Goal: Task Accomplishment & Management: Complete application form

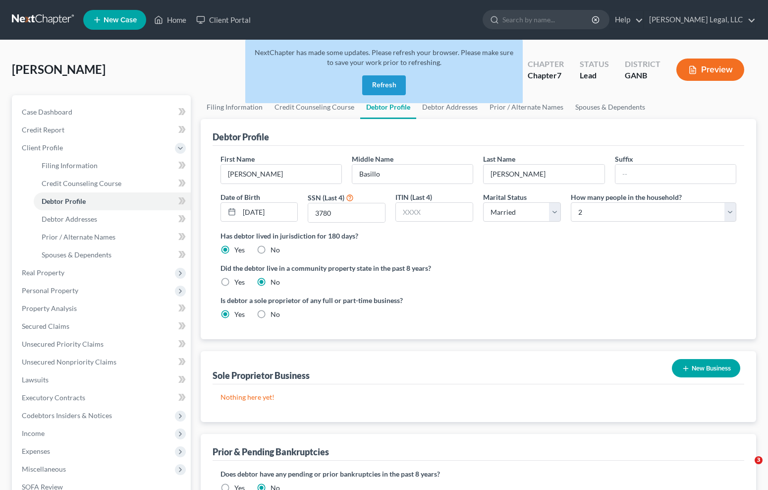
select select "1"
click at [384, 83] on button "Refresh" at bounding box center [384, 85] width 44 height 20
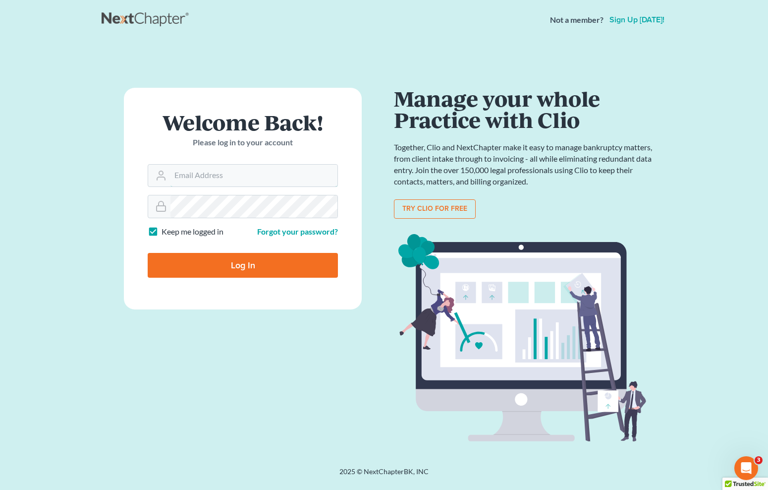
type input "[EMAIL_ADDRESS][DOMAIN_NAME]"
click at [247, 267] on input "Log In" at bounding box center [243, 265] width 190 height 25
type input "Thinking..."
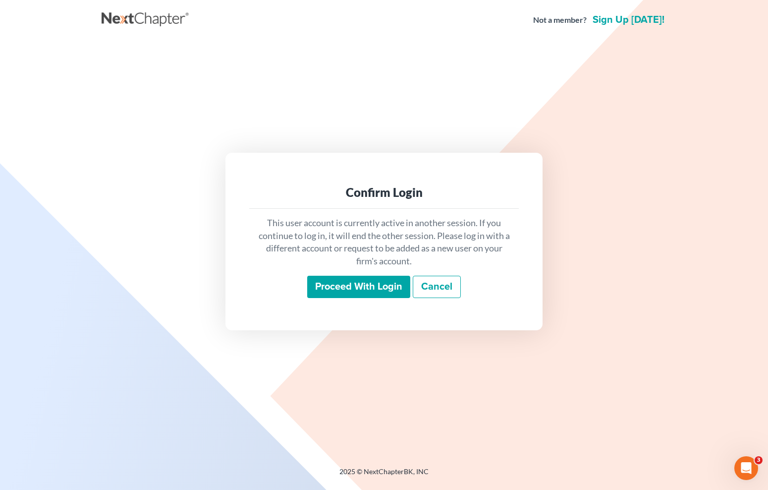
click at [379, 289] on input "Proceed with login" at bounding box center [358, 287] width 103 height 23
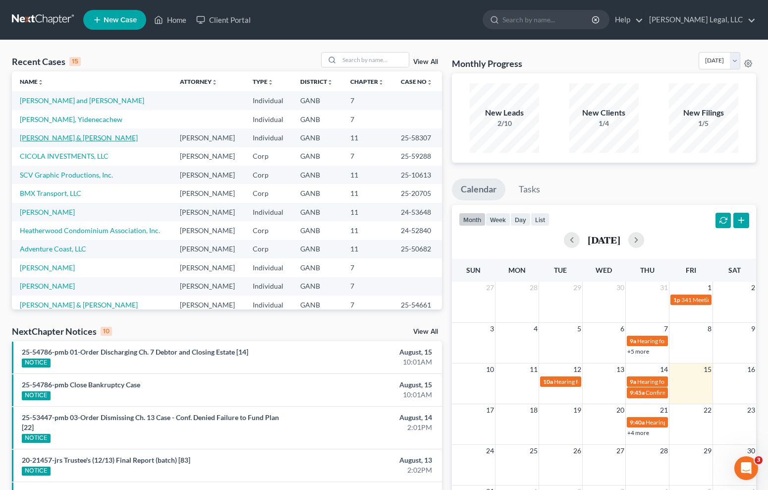
click at [63, 137] on link "[PERSON_NAME] & [PERSON_NAME]" at bounding box center [79, 137] width 118 height 8
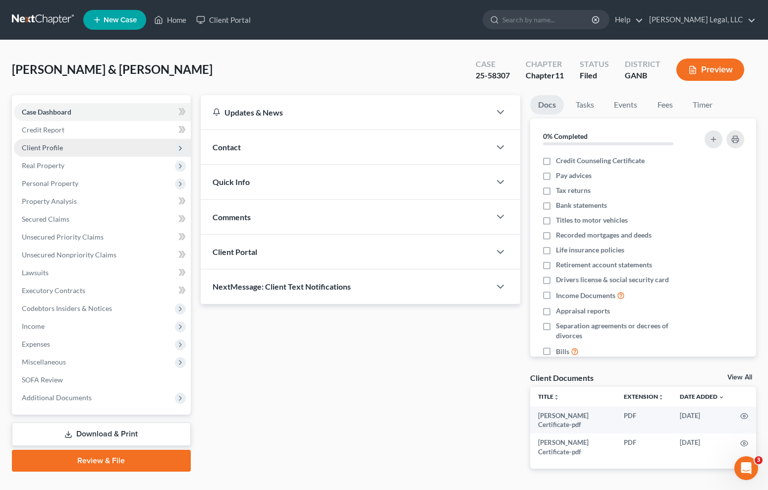
click at [58, 142] on span "Client Profile" at bounding box center [102, 148] width 177 height 18
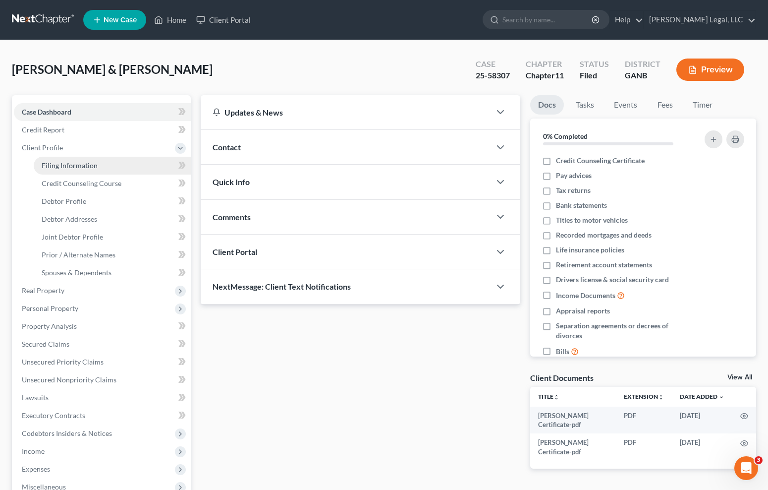
click at [73, 167] on span "Filing Information" at bounding box center [70, 165] width 56 height 8
select select "0"
select select "3"
select select "1"
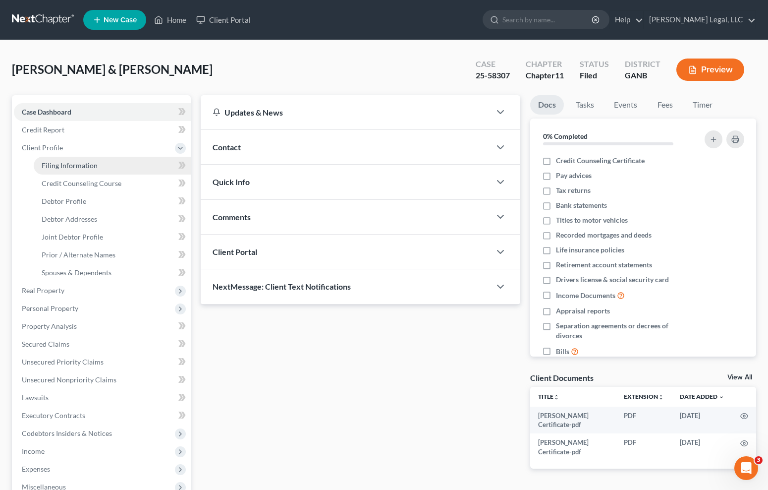
select select "19"
select select "0"
select select "10"
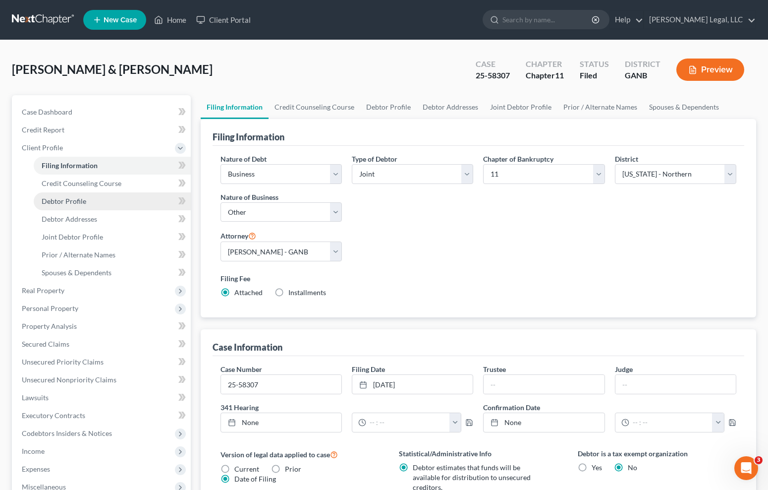
click at [66, 202] on span "Debtor Profile" at bounding box center [64, 201] width 45 height 8
select select "1"
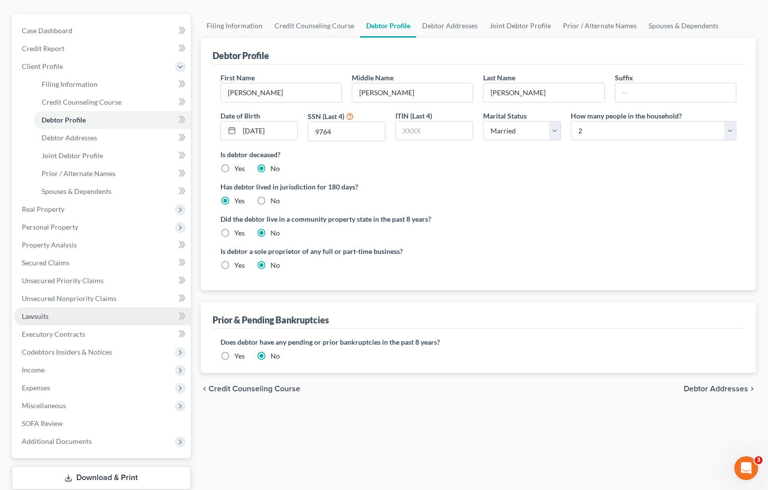
scroll to position [95, 0]
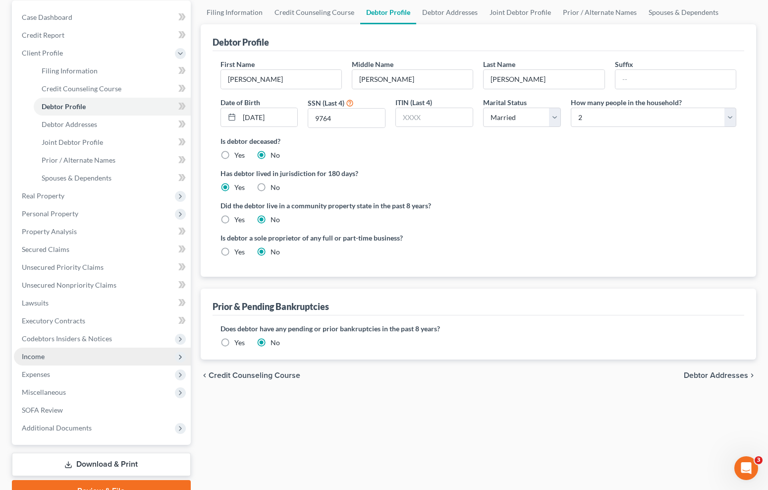
click at [91, 358] on span "Income" at bounding box center [102, 357] width 177 height 18
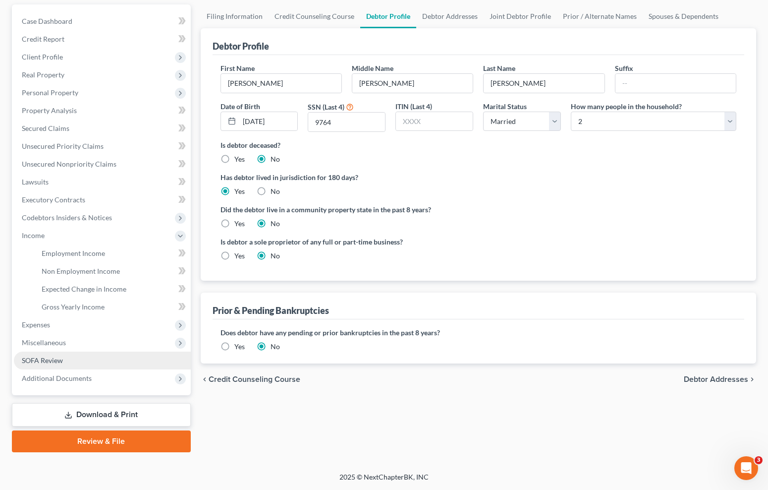
scroll to position [91, 0]
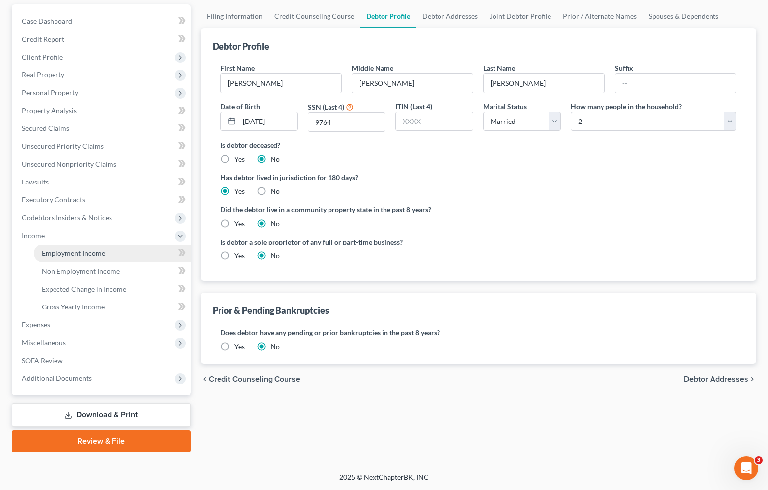
click at [94, 255] on span "Employment Income" at bounding box center [73, 253] width 63 height 8
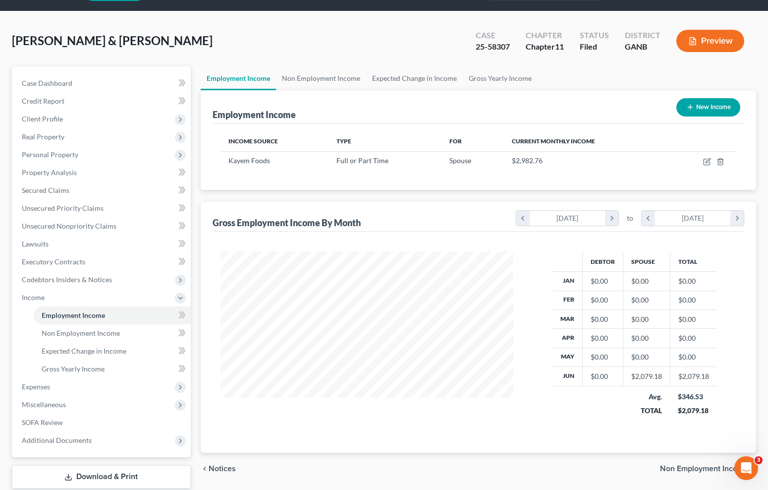
scroll to position [32, 0]
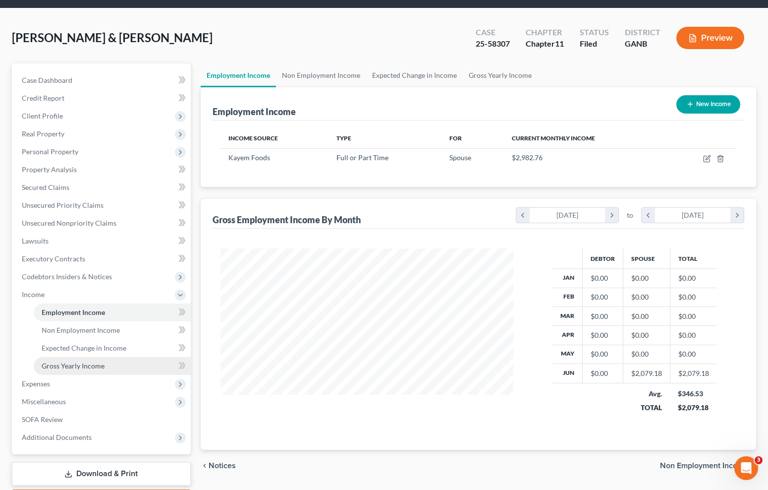
click at [101, 365] on span "Gross Yearly Income" at bounding box center [73, 365] width 63 height 8
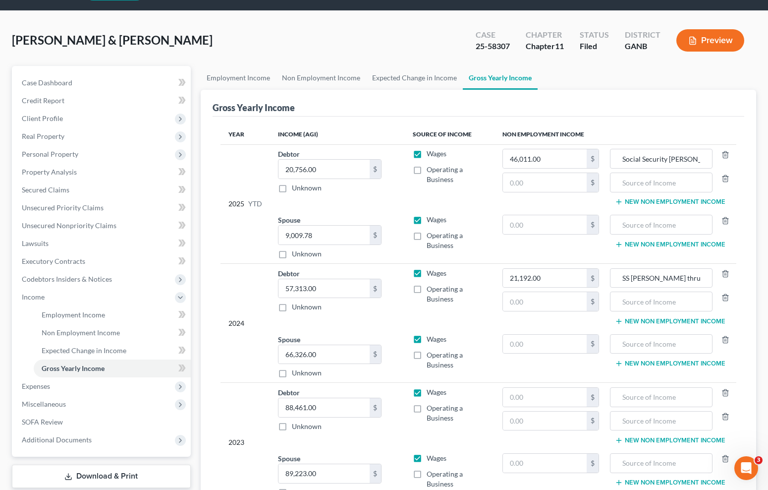
scroll to position [29, 0]
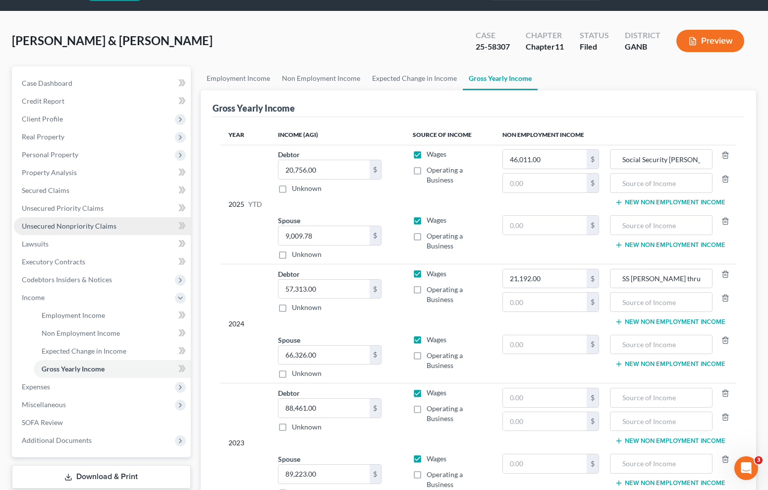
click at [85, 226] on span "Unsecured Nonpriority Claims" at bounding box center [69, 226] width 95 height 8
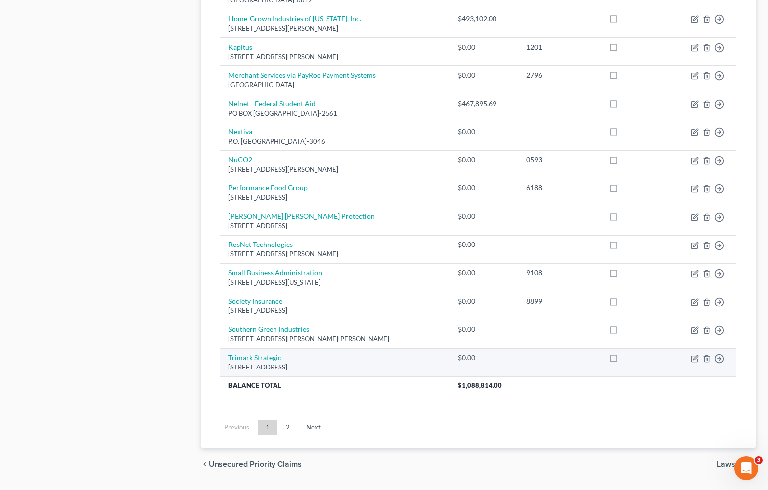
scroll to position [647, 0]
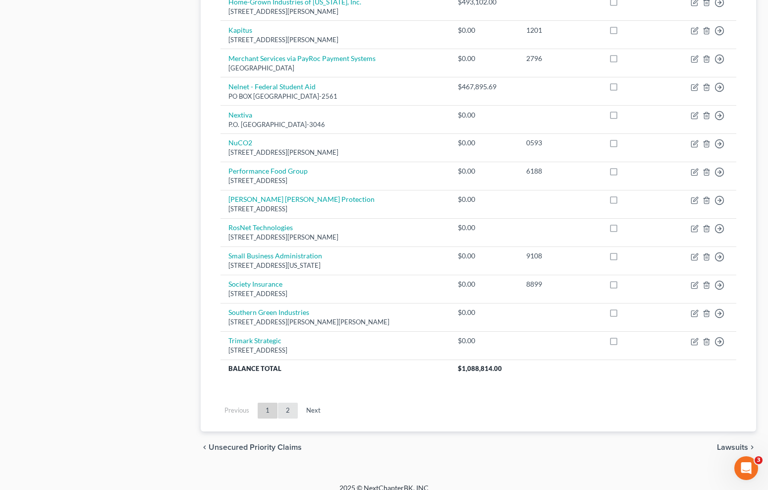
click at [290, 403] on link "2" at bounding box center [288, 411] width 20 height 16
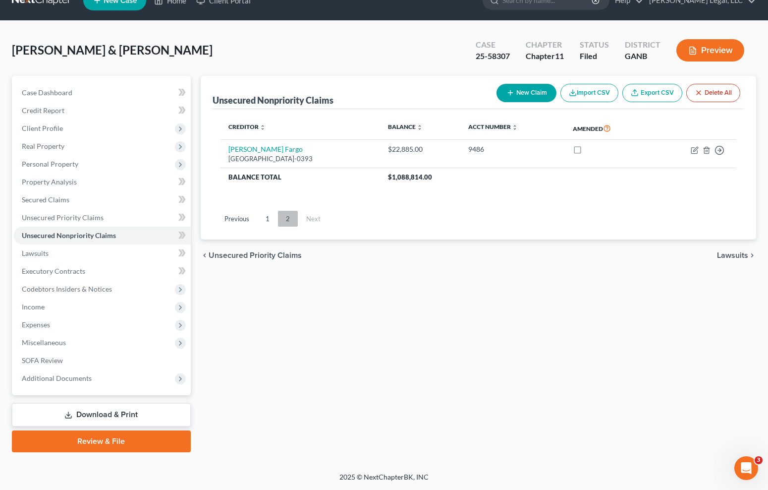
scroll to position [19, 0]
click at [87, 215] on span "Unsecured Priority Claims" at bounding box center [63, 217] width 82 height 8
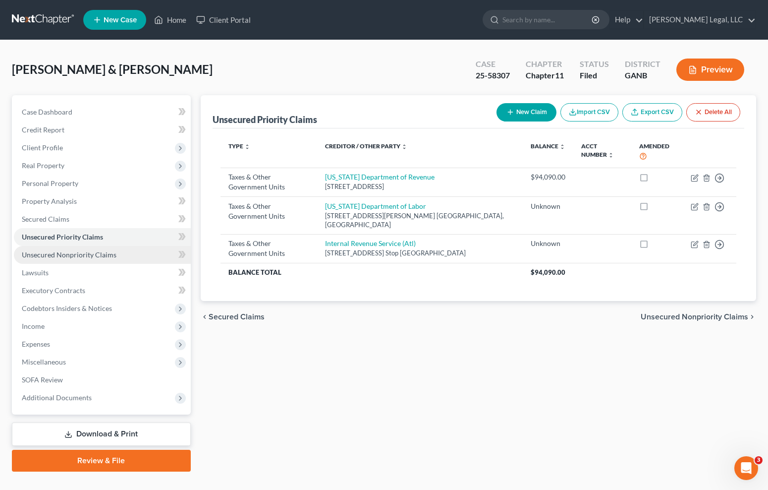
click at [125, 257] on link "Unsecured Nonpriority Claims" at bounding box center [102, 255] width 177 height 18
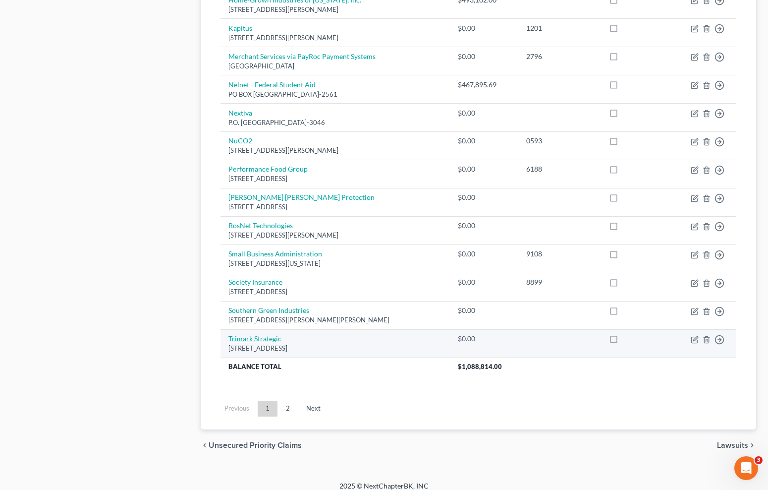
scroll to position [648, 0]
click at [253, 335] on link "Trimark Strategic" at bounding box center [255, 339] width 53 height 8
select select "10"
select select "4"
select select "0"
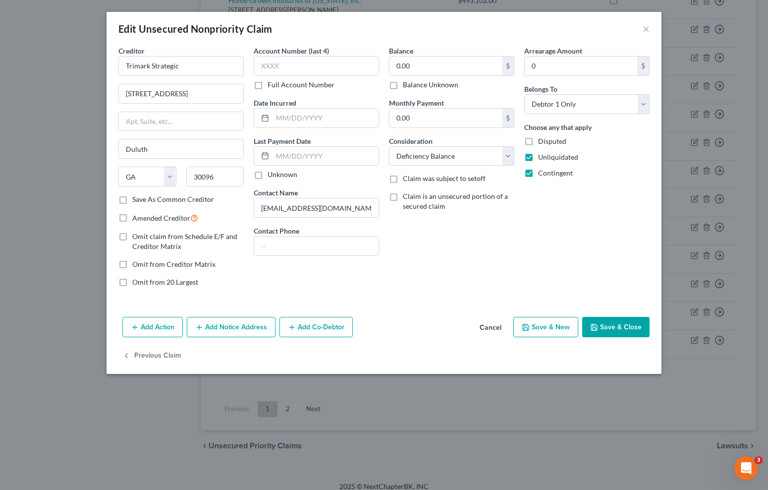
click at [326, 325] on button "Add Co-Debtor" at bounding box center [316, 327] width 73 height 21
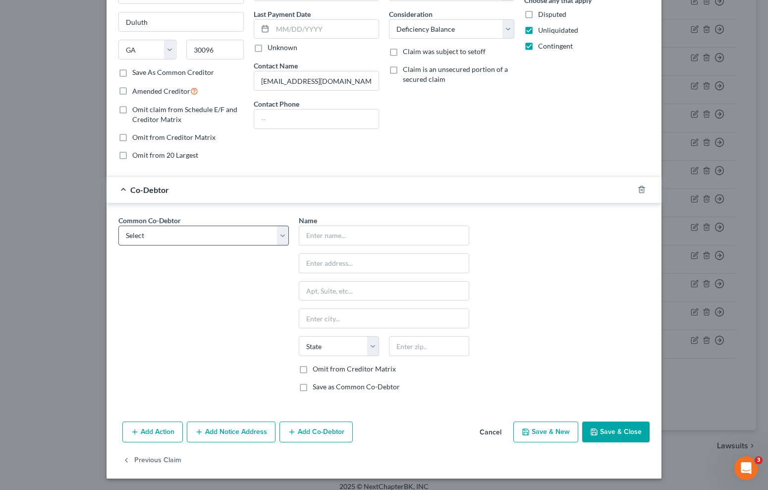
scroll to position [127, 0]
select select "0"
type input "Pizza Bakers on [PERSON_NAME], LLC"
type input "[STREET_ADDRESS][PERSON_NAME]"
type input "[GEOGRAPHIC_DATA]"
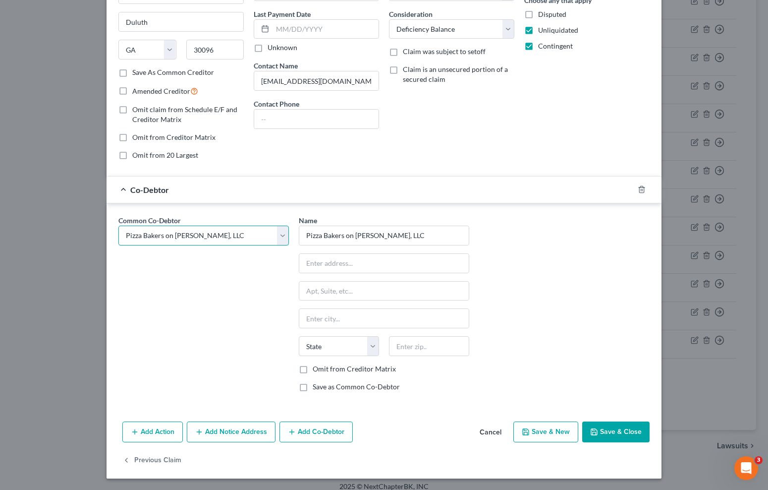
select select "10"
type input "30115"
click at [313, 371] on label "Omit from Creditor Matrix" at bounding box center [354, 369] width 83 height 10
click at [317, 370] on input "Omit from Creditor Matrix" at bounding box center [320, 367] width 6 height 6
checkbox input "true"
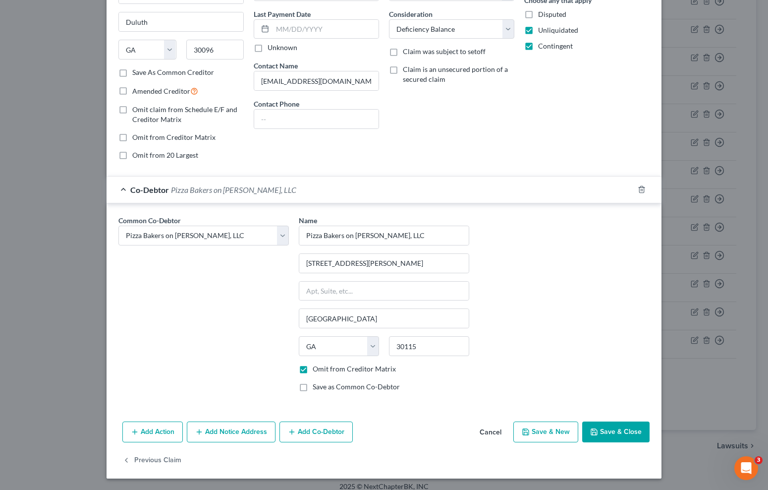
click at [621, 429] on button "Save & Close" at bounding box center [615, 431] width 67 height 21
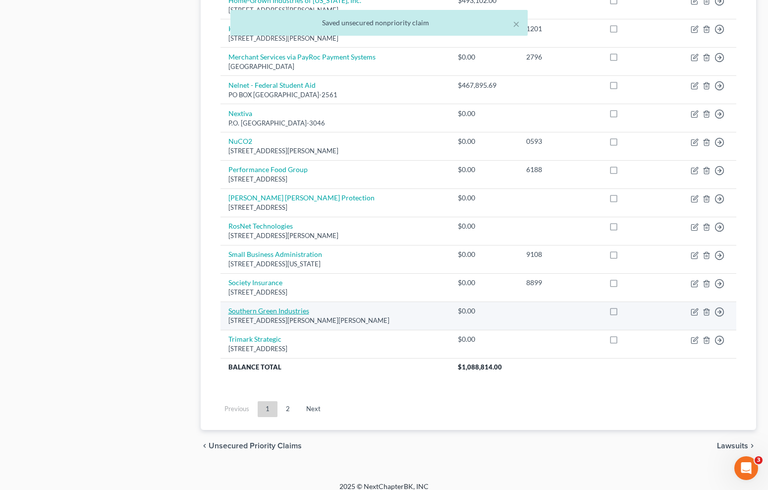
click at [283, 306] on link "Southern Green Industries" at bounding box center [269, 310] width 81 height 8
select select "10"
select select "18"
select select "2"
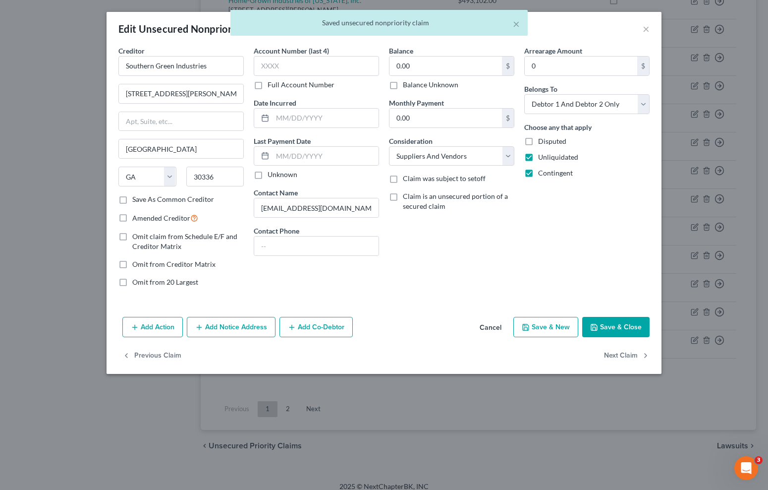
click at [322, 329] on button "Add Co-Debtor" at bounding box center [316, 327] width 73 height 21
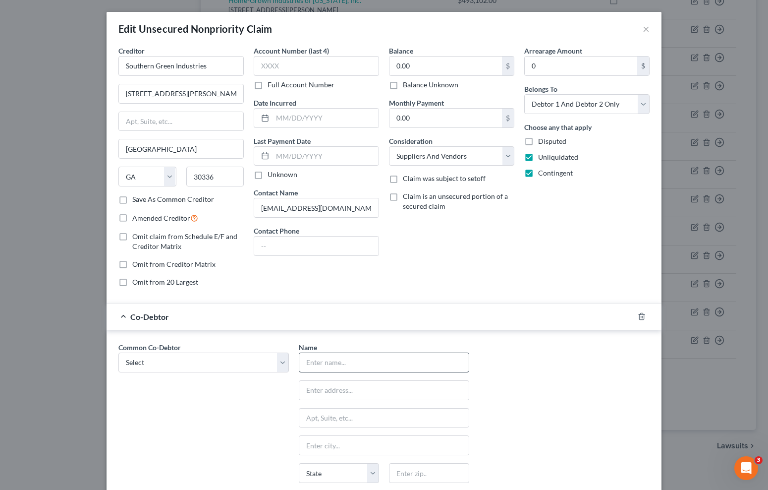
scroll to position [19, 0]
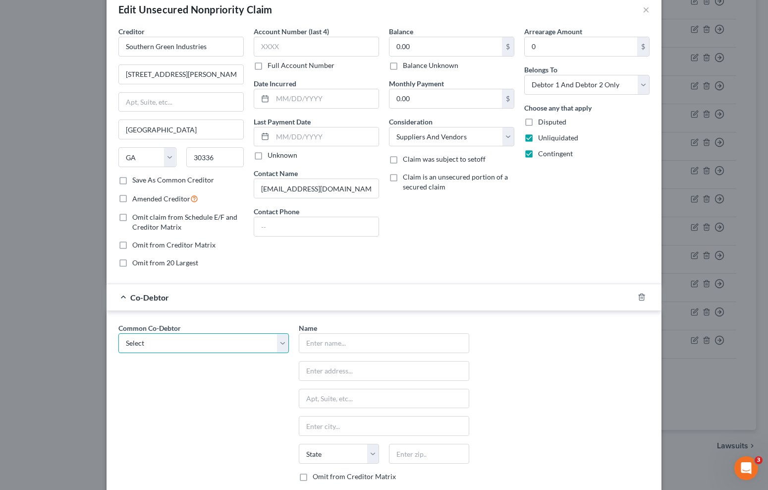
select select "0"
type input "Pizza Bakers on [PERSON_NAME], LLC"
type input "[STREET_ADDRESS][PERSON_NAME]"
type input "[GEOGRAPHIC_DATA]"
select select "10"
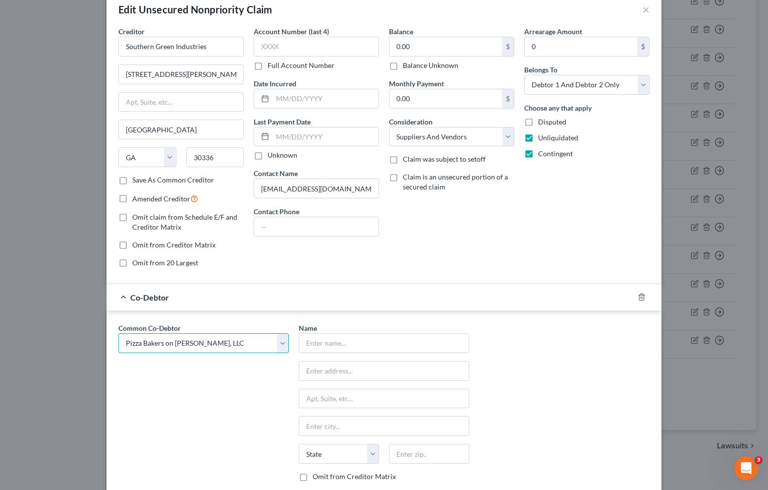
type input "30115"
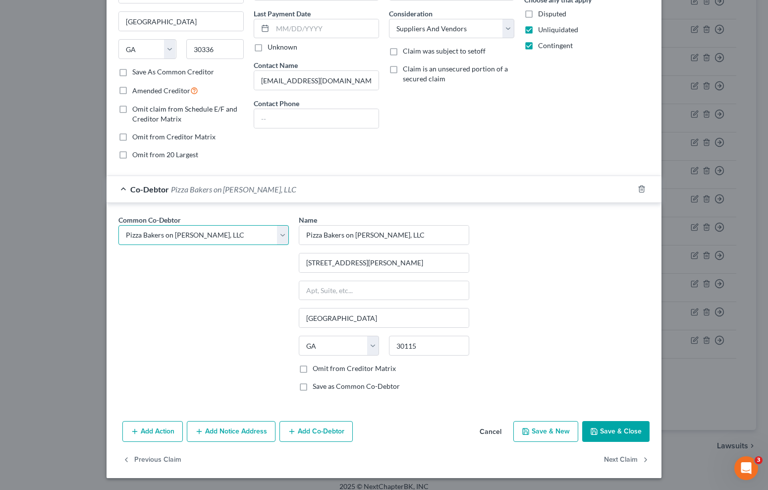
scroll to position [127, 0]
click at [313, 366] on label "Omit from Creditor Matrix" at bounding box center [354, 369] width 83 height 10
click at [317, 366] on input "Omit from Creditor Matrix" at bounding box center [320, 367] width 6 height 6
checkbox input "true"
click at [629, 431] on button "Save & Close" at bounding box center [615, 431] width 67 height 21
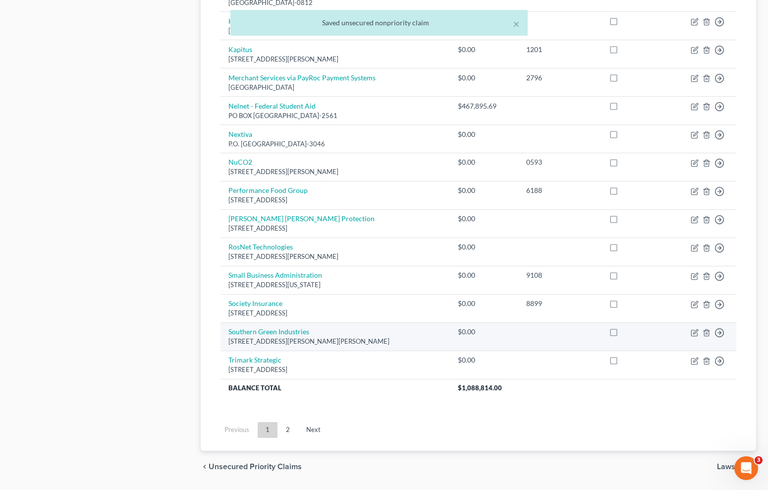
scroll to position [627, 0]
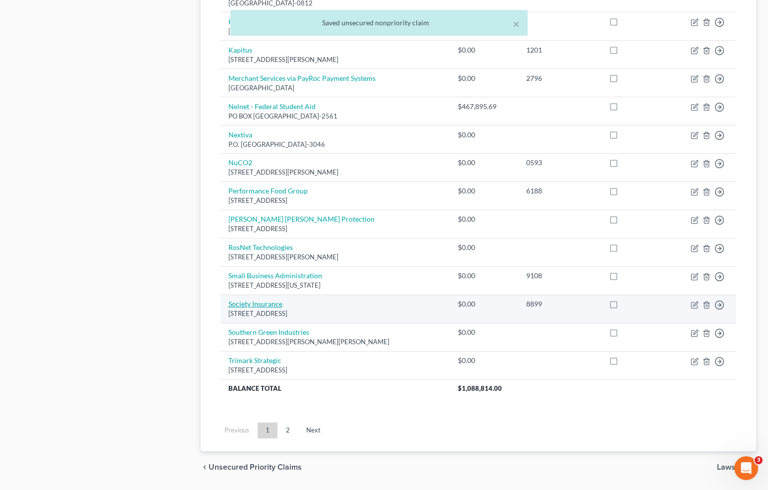
click at [272, 299] on link "Society Insurance" at bounding box center [256, 303] width 54 height 8
select select "52"
select select "4"
select select "0"
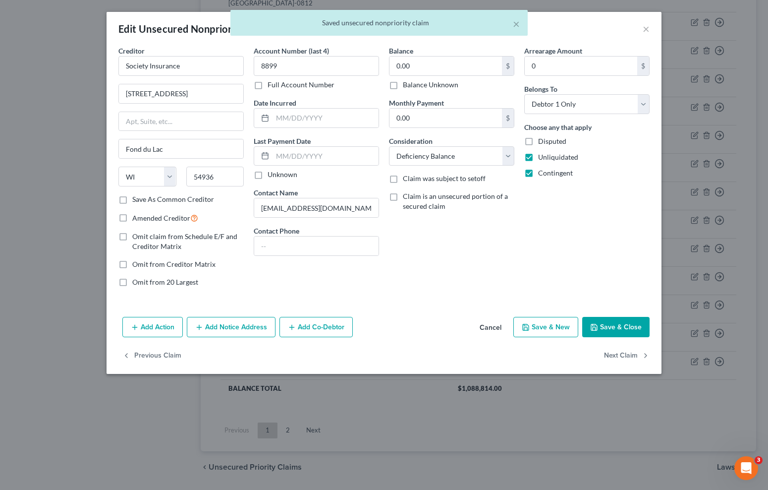
click at [306, 326] on button "Add Co-Debtor" at bounding box center [316, 327] width 73 height 21
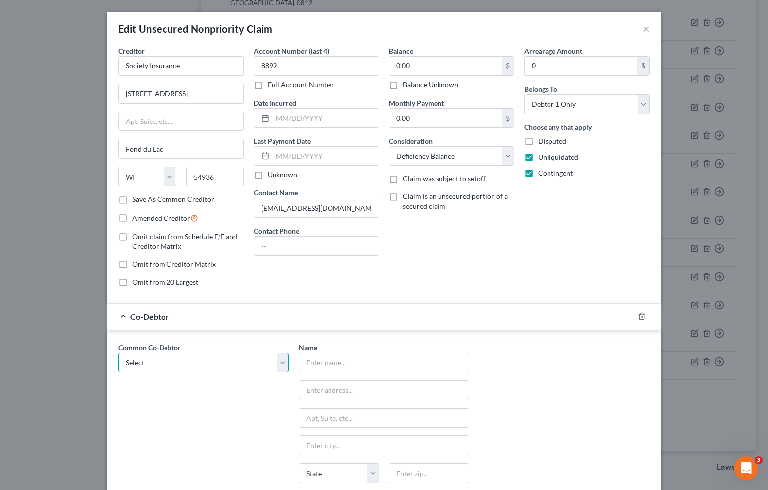
select select "0"
type input "Pizza Bakers on [PERSON_NAME], LLC"
type input "[STREET_ADDRESS][PERSON_NAME]"
type input "[GEOGRAPHIC_DATA]"
select select "10"
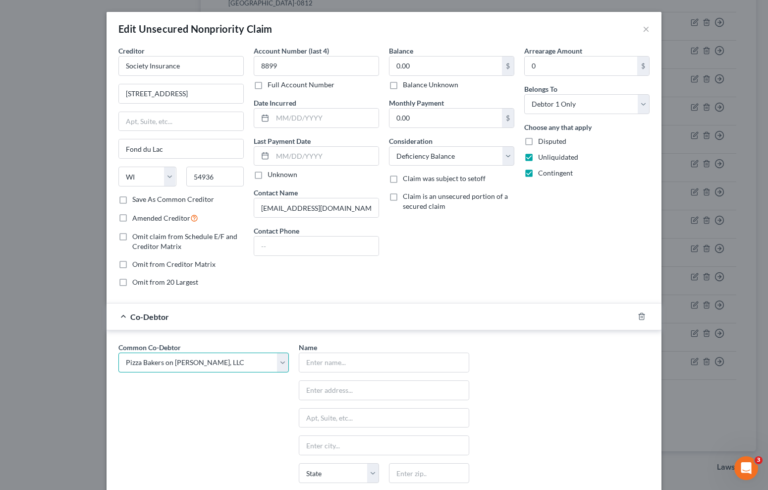
type input "30115"
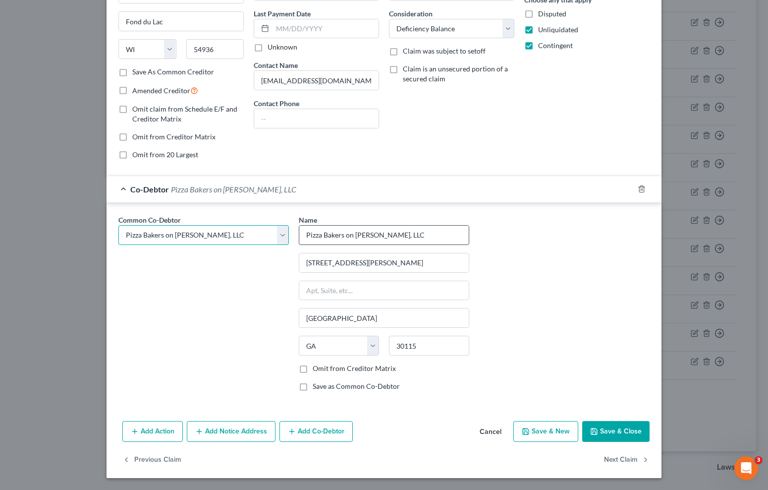
scroll to position [127, 0]
click at [313, 370] on label "Omit from Creditor Matrix" at bounding box center [354, 369] width 83 height 10
click at [317, 370] on input "Omit from Creditor Matrix" at bounding box center [320, 367] width 6 height 6
checkbox input "true"
click at [608, 430] on button "Save & Close" at bounding box center [615, 431] width 67 height 21
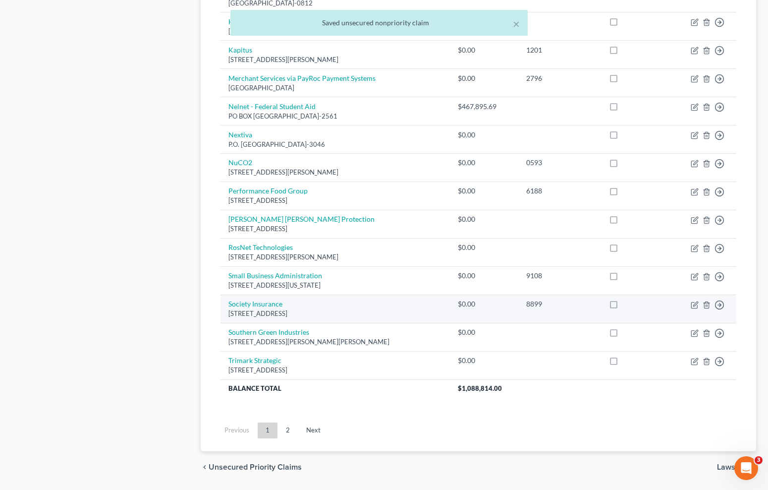
scroll to position [606, 0]
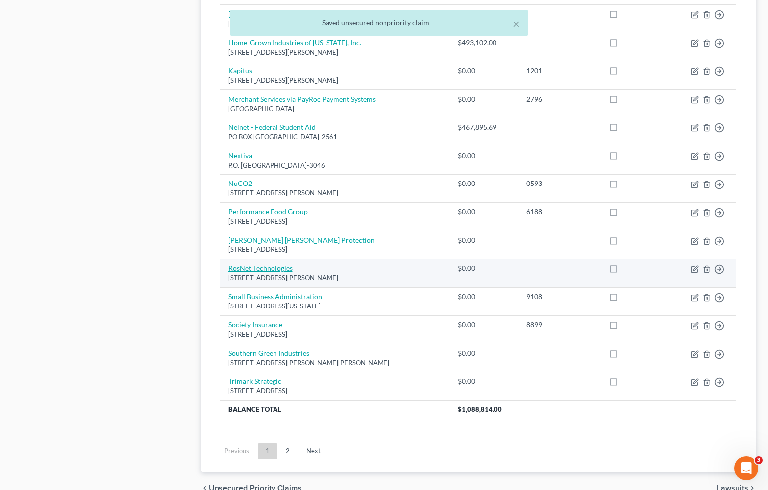
click at [265, 264] on link "RosNet Technologies" at bounding box center [261, 268] width 64 height 8
select select "26"
select select "4"
select select "0"
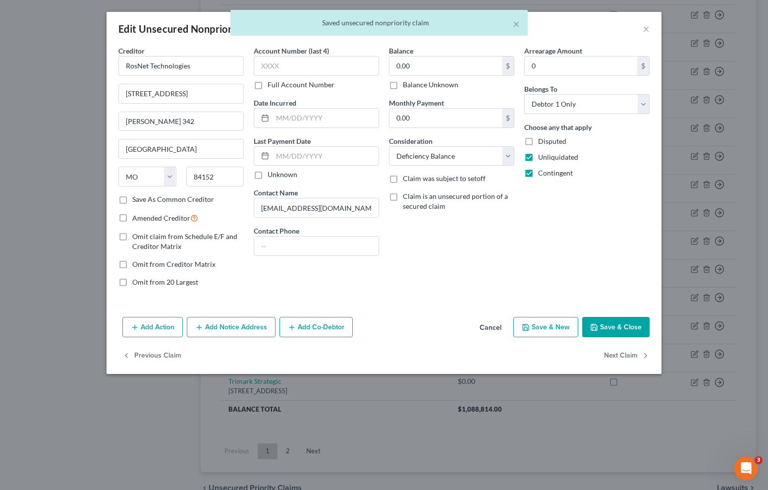
click at [324, 323] on button "Add Co-Debtor" at bounding box center [316, 327] width 73 height 21
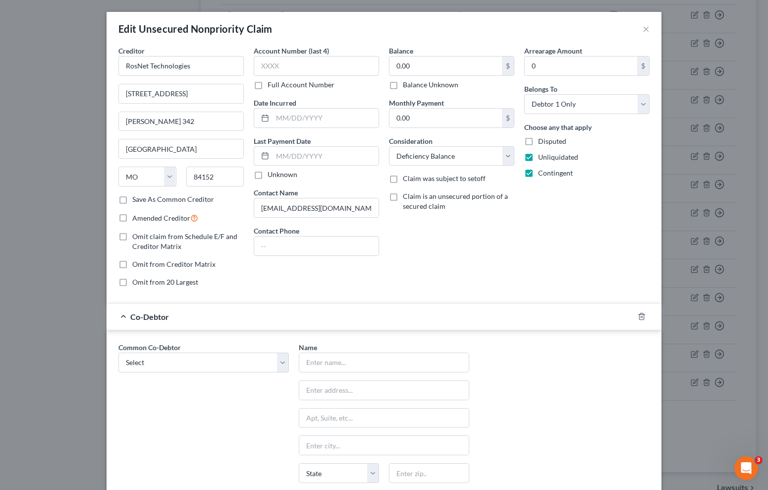
scroll to position [19, 0]
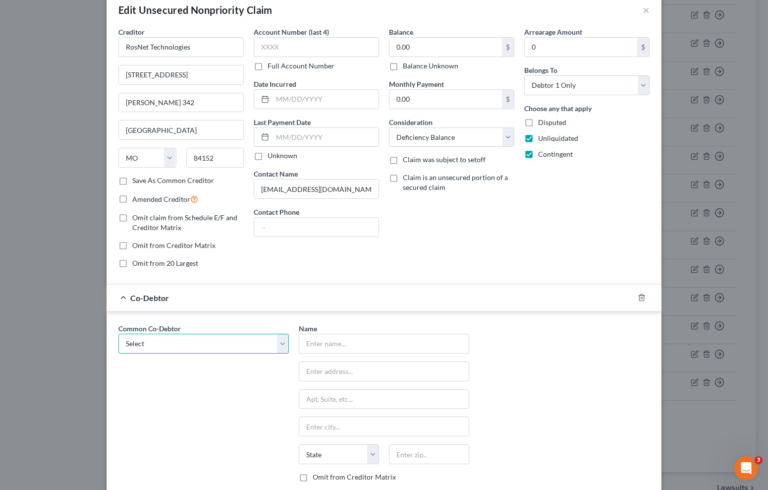
select select "0"
type input "Pizza Bakers on [PERSON_NAME], LLC"
type input "[STREET_ADDRESS][PERSON_NAME]"
type input "[GEOGRAPHIC_DATA]"
select select "10"
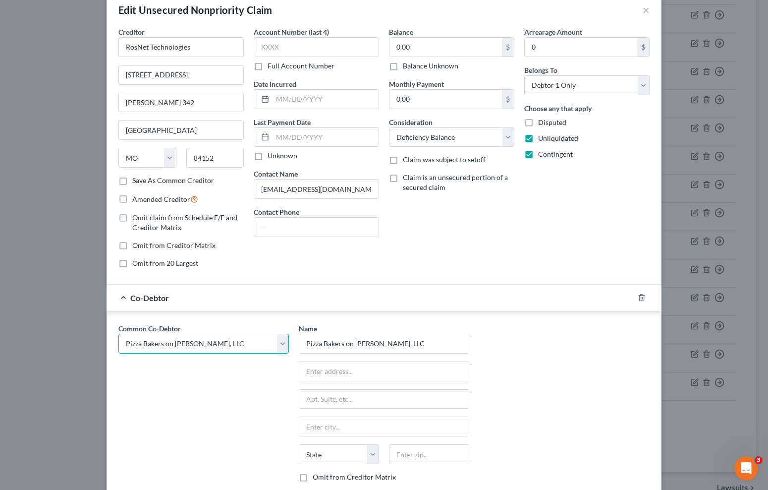
type input "30115"
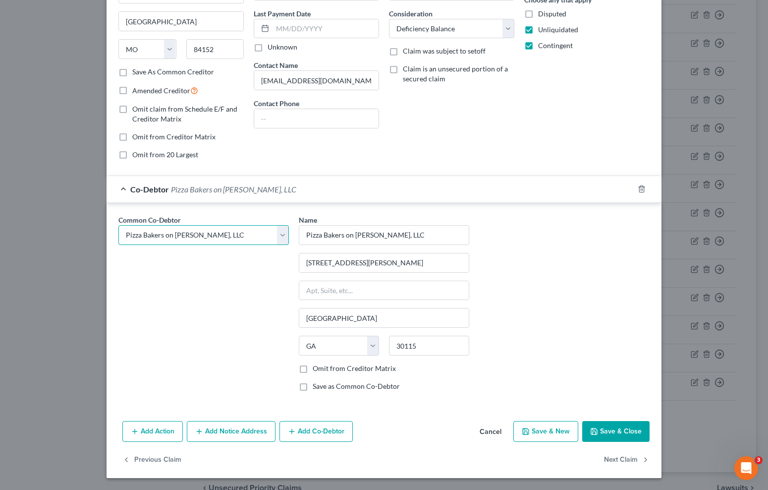
scroll to position [127, 0]
click at [313, 367] on label "Omit from Creditor Matrix" at bounding box center [354, 369] width 83 height 10
click at [317, 367] on input "Omit from Creditor Matrix" at bounding box center [320, 367] width 6 height 6
checkbox input "true"
click at [638, 430] on button "Save & Close" at bounding box center [615, 431] width 67 height 21
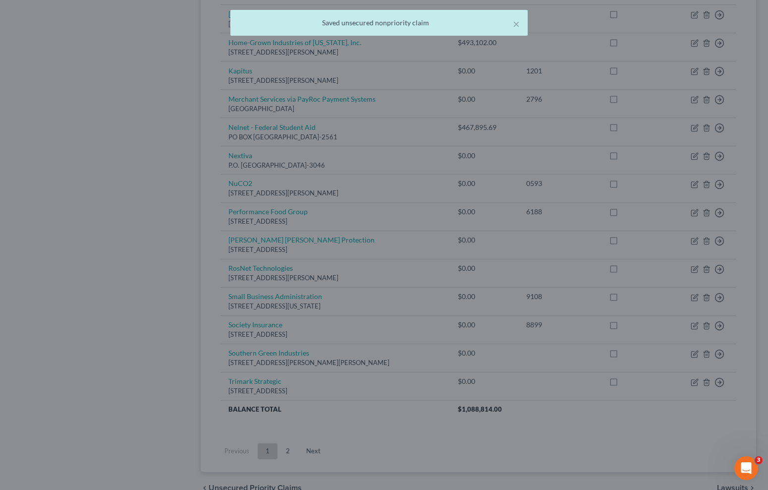
scroll to position [0, 0]
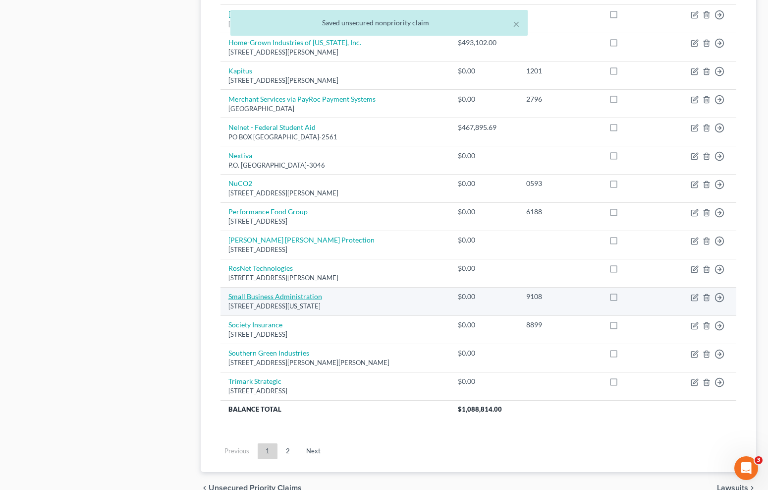
click at [272, 292] on link "Small Business Administration" at bounding box center [276, 296] width 94 height 8
select select "8"
select select "14"
select select "2"
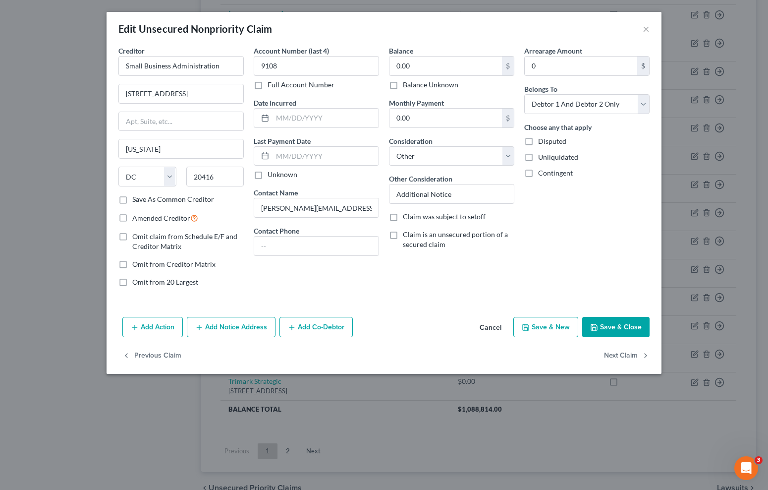
click at [336, 298] on div "Creditor * Small Business Administration [GEOGRAPHIC_DATA][PERSON_NAME][US_STAT…" at bounding box center [384, 179] width 555 height 267
click at [217, 330] on button "Add Notice Address" at bounding box center [231, 327] width 89 height 21
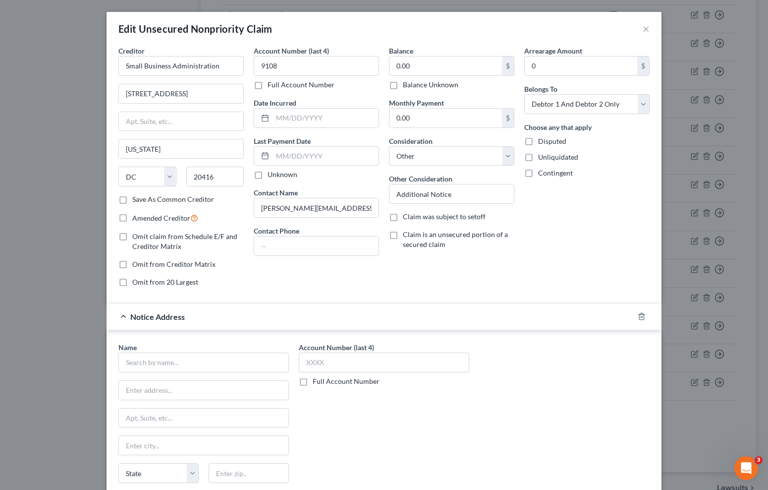
click at [633, 313] on div "Notice Address" at bounding box center [370, 316] width 527 height 26
click at [642, 315] on icon "button" at bounding box center [642, 316] width 8 height 8
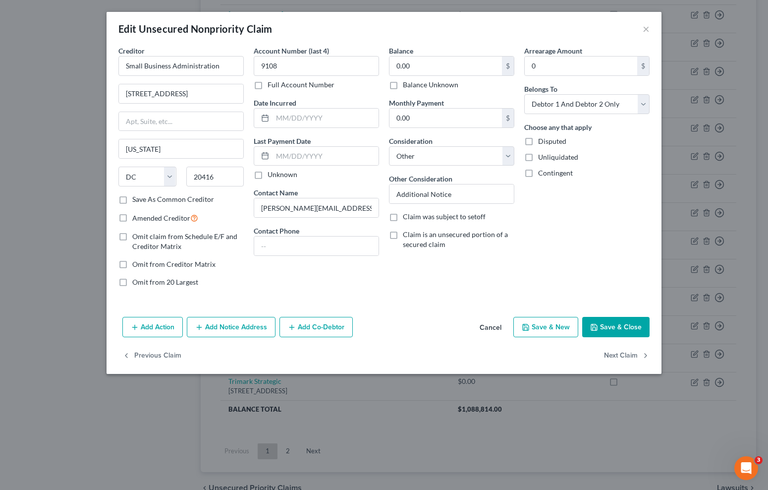
click at [309, 323] on button "Add Co-Debtor" at bounding box center [316, 327] width 73 height 21
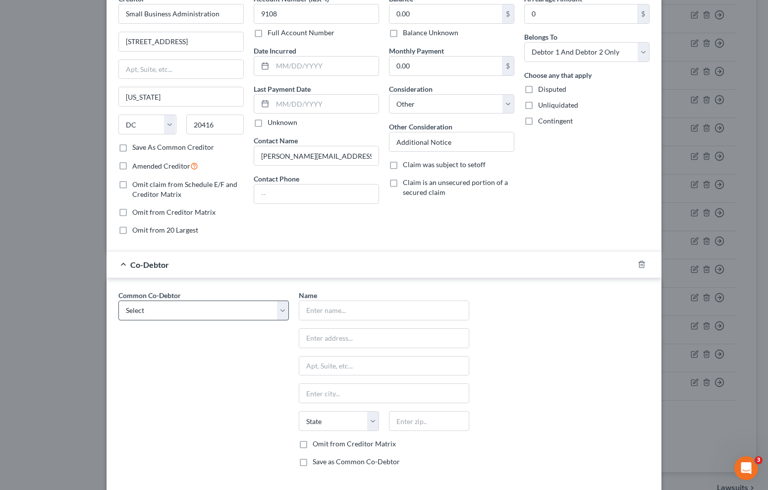
scroll to position [69, 0]
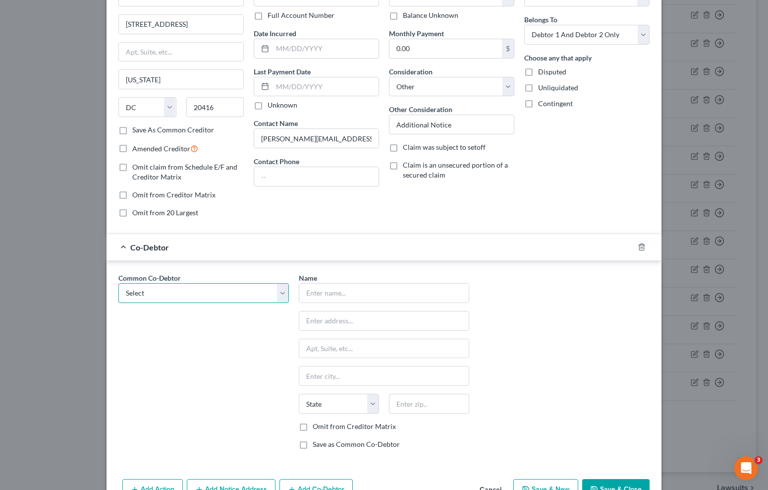
select select "0"
type input "Pizza Bakers on [PERSON_NAME], LLC"
type input "[STREET_ADDRESS][PERSON_NAME]"
type input "[GEOGRAPHIC_DATA]"
select select "10"
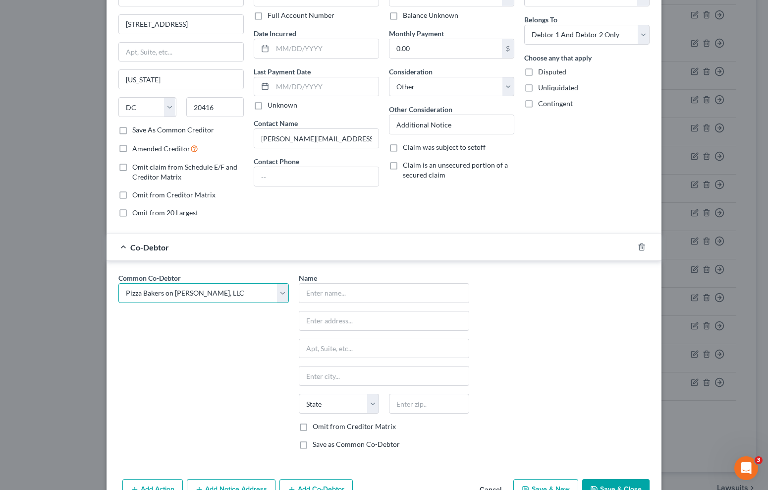
type input "30115"
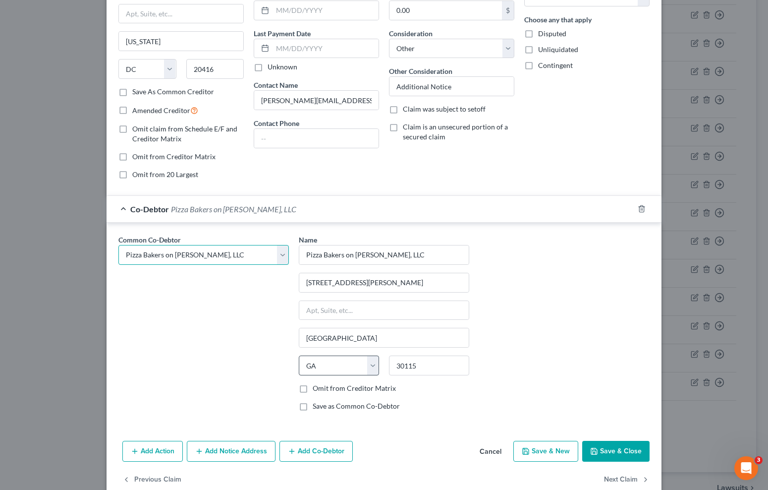
scroll to position [114, 0]
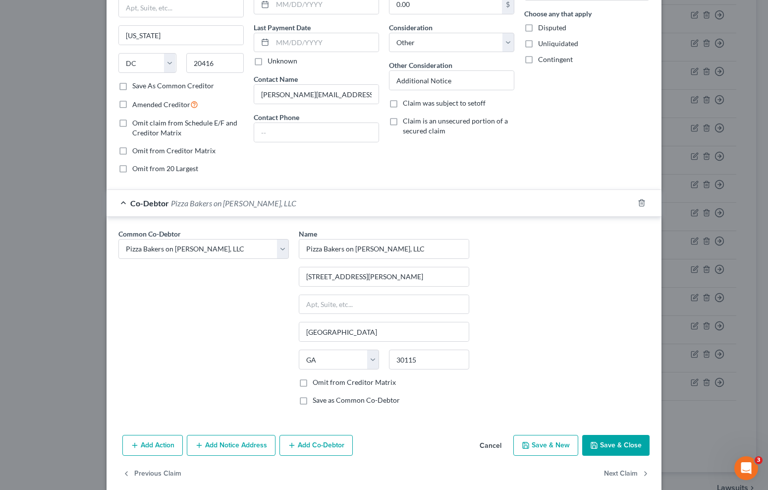
click at [313, 381] on label "Omit from Creditor Matrix" at bounding box center [354, 382] width 83 height 10
click at [317, 381] on input "Omit from Creditor Matrix" at bounding box center [320, 380] width 6 height 6
checkbox input "true"
click at [631, 442] on button "Save & Close" at bounding box center [615, 445] width 67 height 21
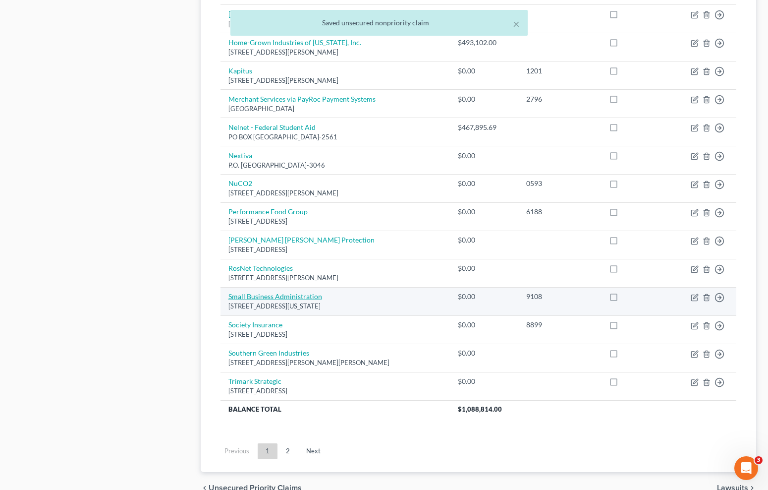
click at [296, 292] on link "Small Business Administration" at bounding box center [276, 296] width 94 height 8
select select "8"
select select "14"
select select "2"
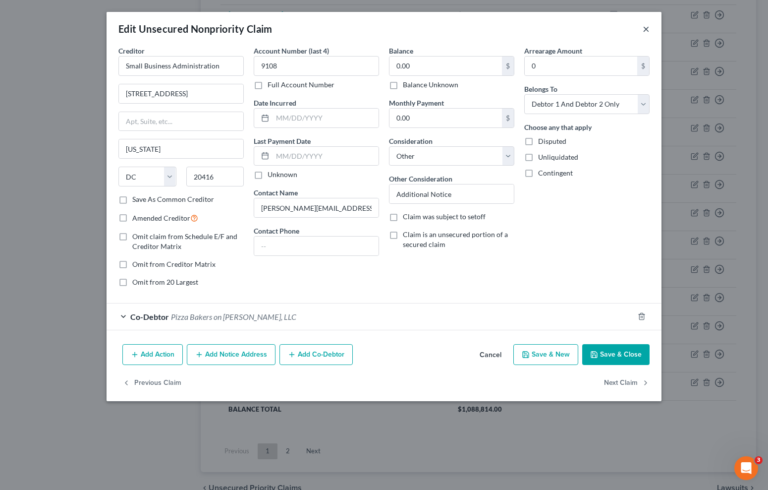
click at [646, 24] on button "×" at bounding box center [646, 29] width 7 height 12
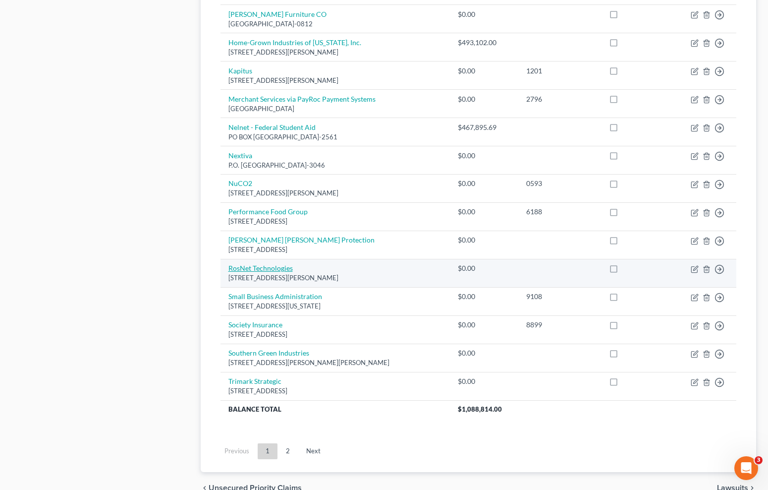
click at [253, 264] on link "RosNet Technologies" at bounding box center [261, 268] width 64 height 8
select select "26"
select select "4"
select select "0"
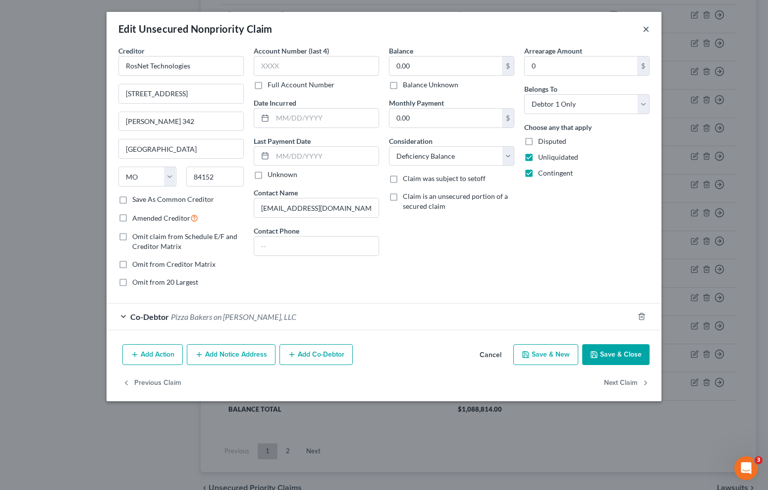
click at [644, 33] on button "×" at bounding box center [646, 29] width 7 height 12
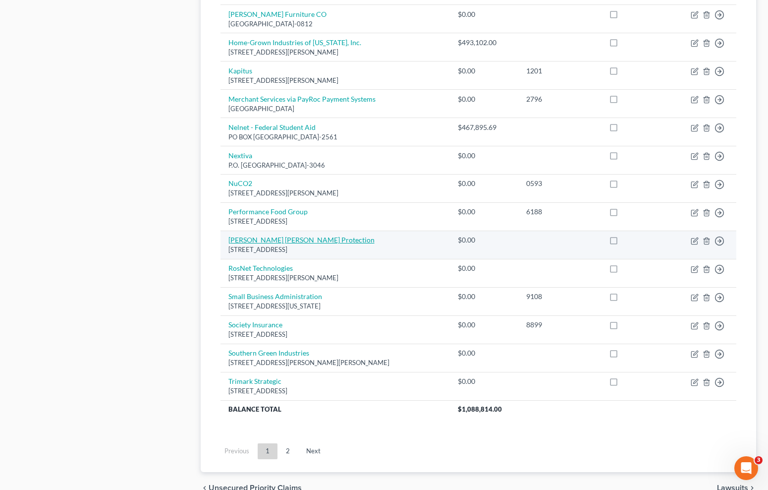
click at [240, 237] on link "[PERSON_NAME] [PERSON_NAME] Protection" at bounding box center [302, 239] width 146 height 8
select select "10"
select select "18"
select select "2"
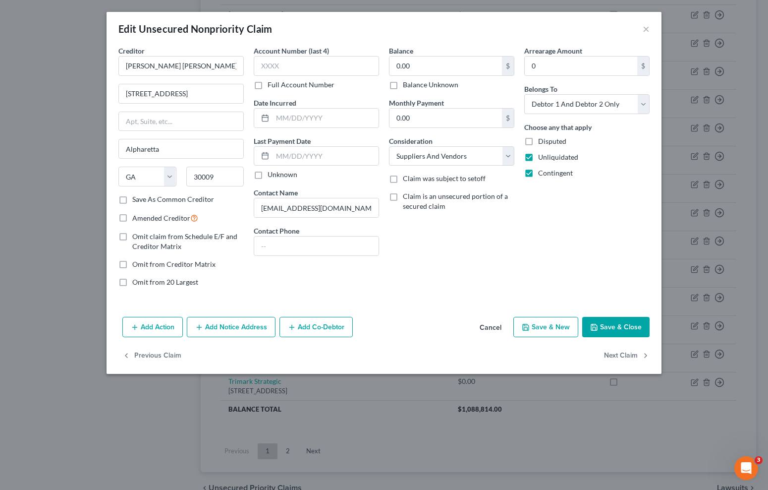
click at [331, 322] on button "Add Co-Debtor" at bounding box center [316, 327] width 73 height 21
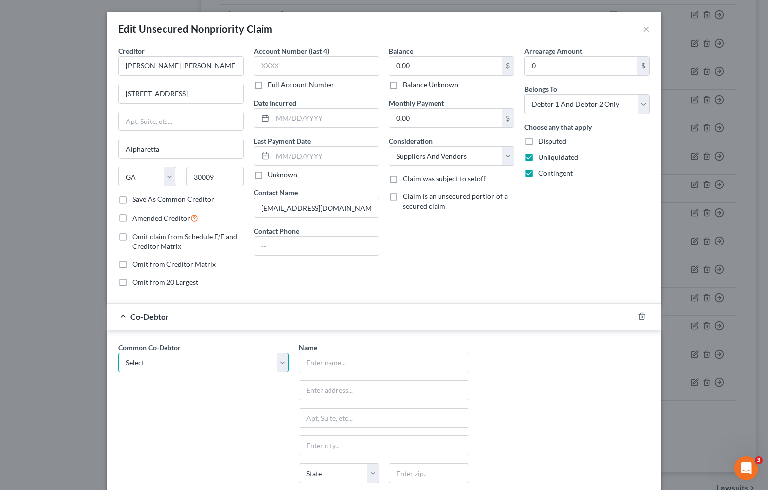
select select "0"
type input "Pizza Bakers on [PERSON_NAME], LLC"
type input "[STREET_ADDRESS][PERSON_NAME]"
type input "[GEOGRAPHIC_DATA]"
select select "10"
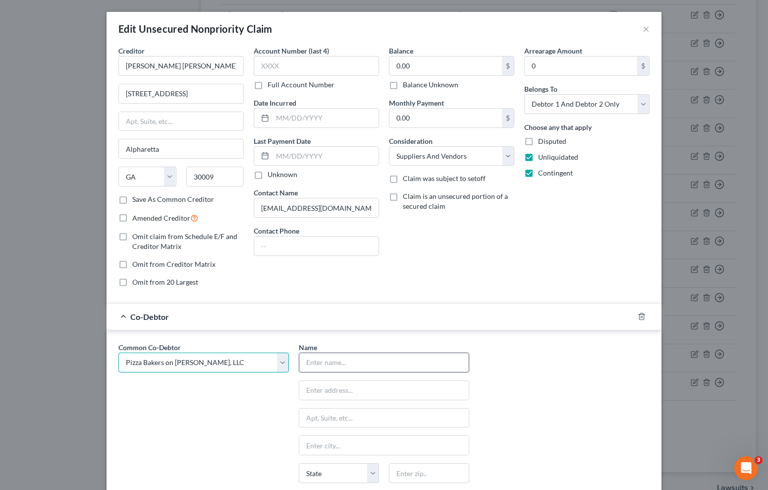
type input "30115"
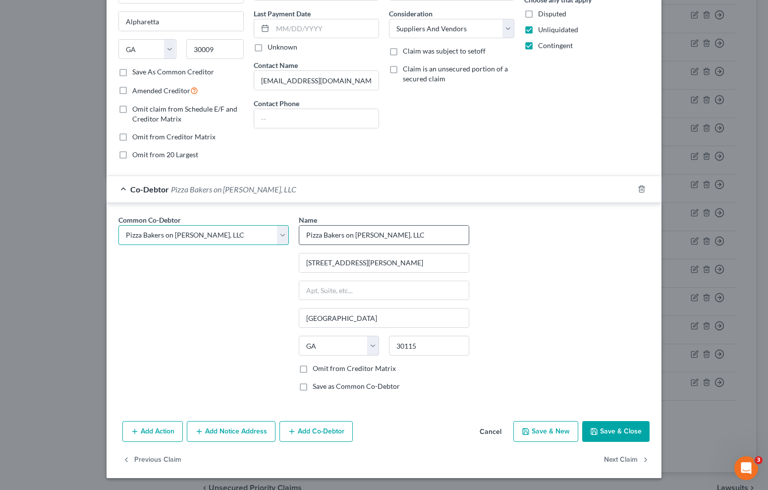
scroll to position [127, 0]
click at [360, 370] on label "Omit from Creditor Matrix" at bounding box center [354, 369] width 83 height 10
click at [323, 370] on input "Omit from Creditor Matrix" at bounding box center [320, 367] width 6 height 6
checkbox input "true"
click at [606, 427] on button "Save & Close" at bounding box center [615, 431] width 67 height 21
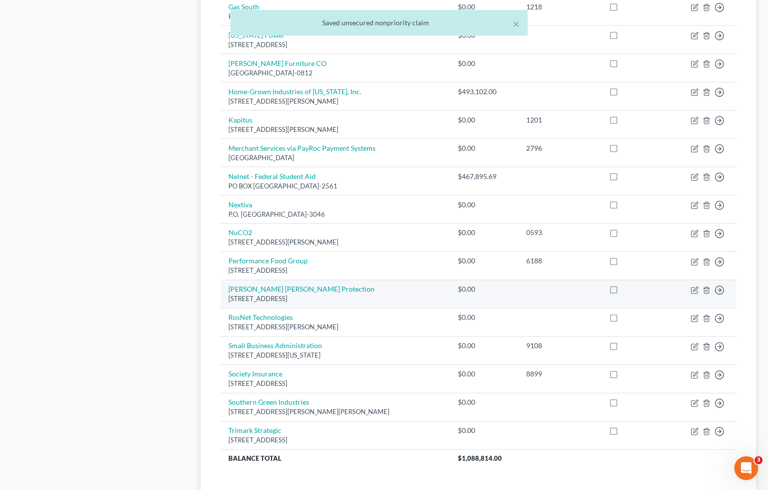
scroll to position [557, 0]
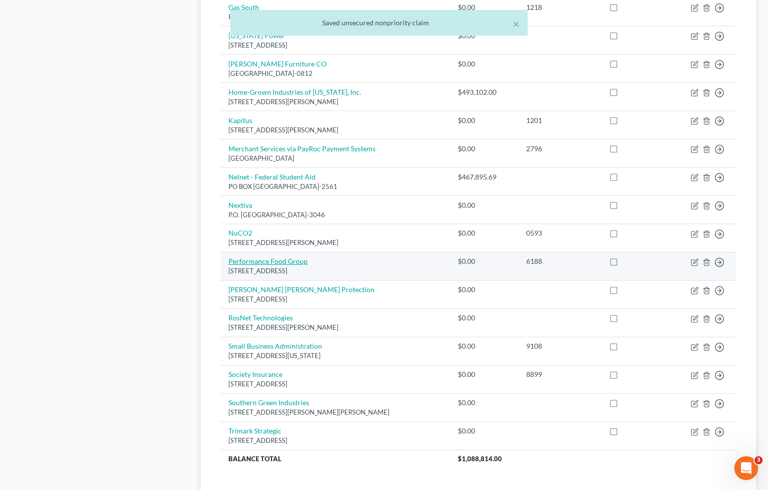
click at [280, 257] on link "Performance Food Group" at bounding box center [268, 261] width 79 height 8
select select "10"
select select "4"
select select "2"
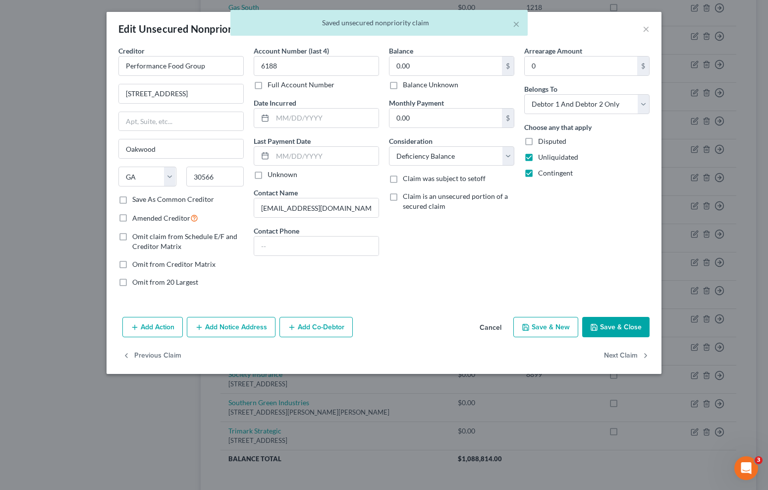
click at [332, 318] on button "Add Co-Debtor" at bounding box center [316, 327] width 73 height 21
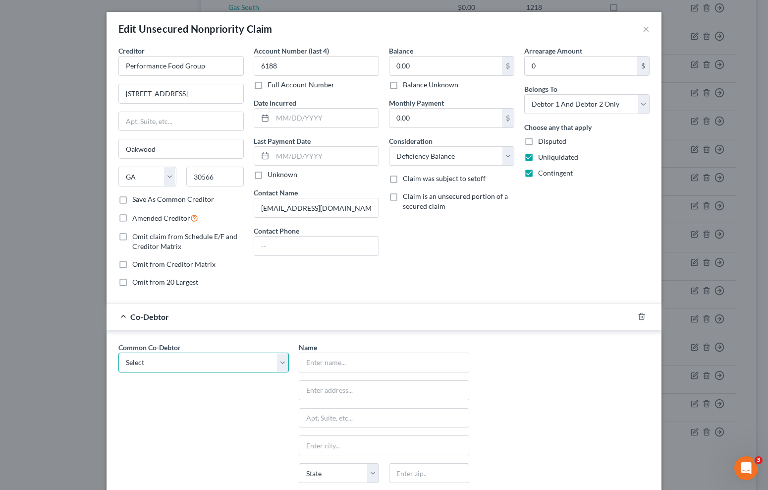
select select "0"
type input "Pizza Bakers on [PERSON_NAME], LLC"
type input "[STREET_ADDRESS][PERSON_NAME]"
type input "[GEOGRAPHIC_DATA]"
select select "10"
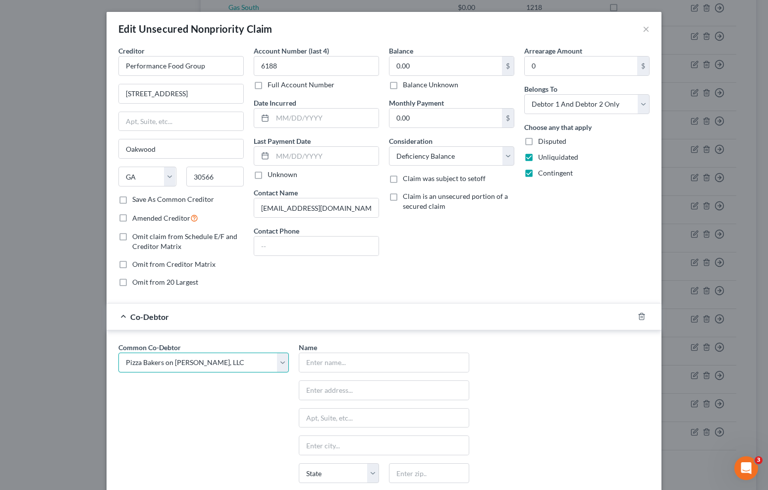
type input "30115"
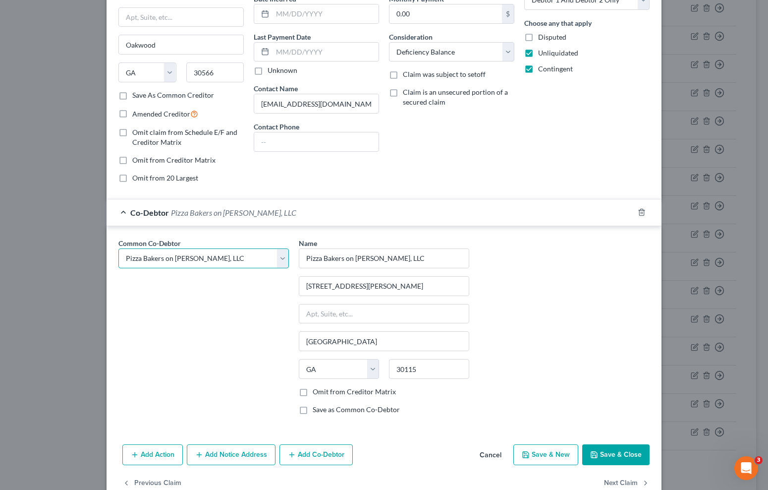
scroll to position [118, 0]
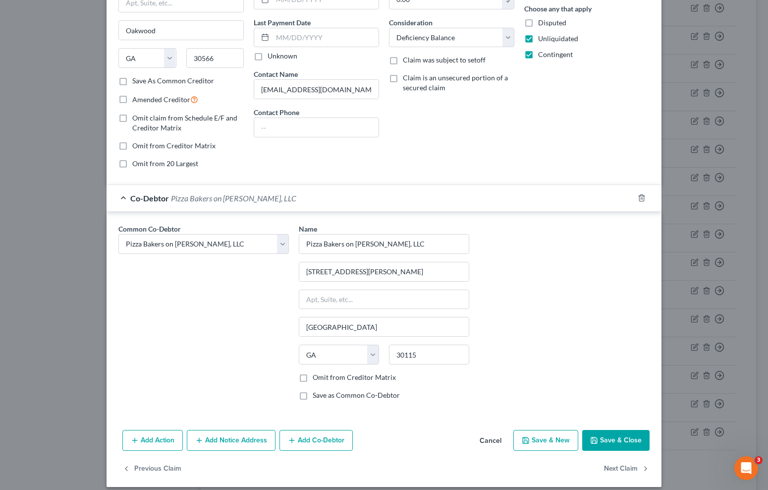
click at [313, 379] on label "Omit from Creditor Matrix" at bounding box center [354, 377] width 83 height 10
click at [317, 379] on input "Omit from Creditor Matrix" at bounding box center [320, 375] width 6 height 6
checkbox input "true"
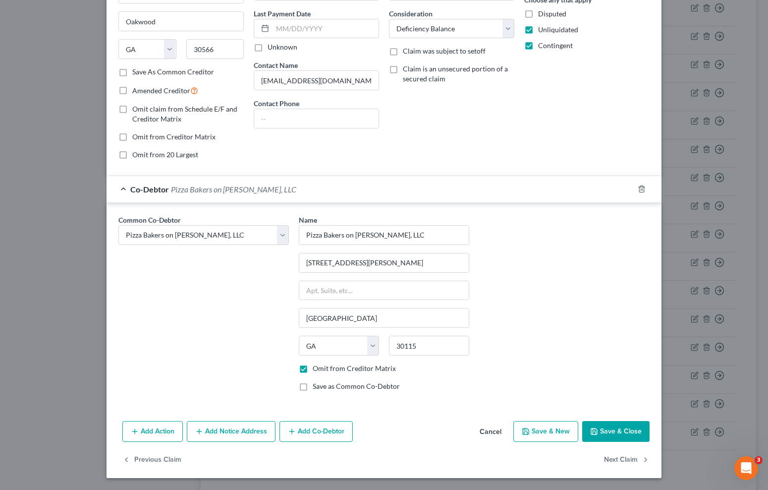
scroll to position [127, 0]
click at [607, 437] on button "Save & Close" at bounding box center [615, 431] width 67 height 21
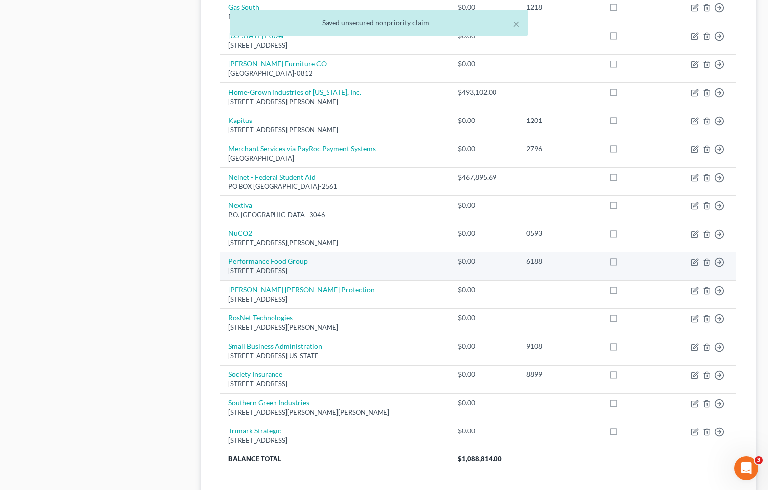
scroll to position [533, 0]
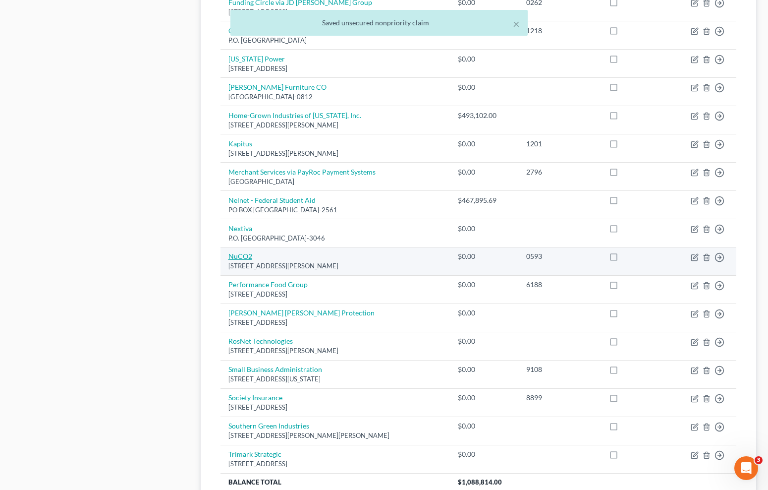
click at [240, 252] on link "NuCO2" at bounding box center [241, 256] width 24 height 8
select select "9"
select select "4"
select select "0"
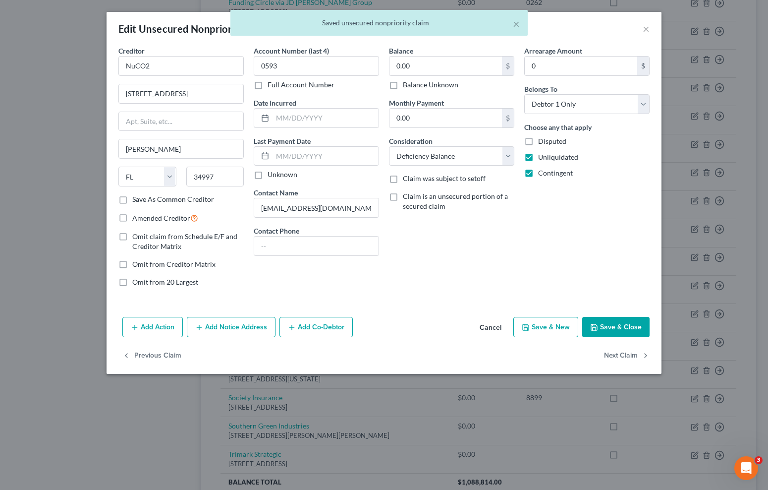
click at [317, 322] on button "Add Co-Debtor" at bounding box center [316, 327] width 73 height 21
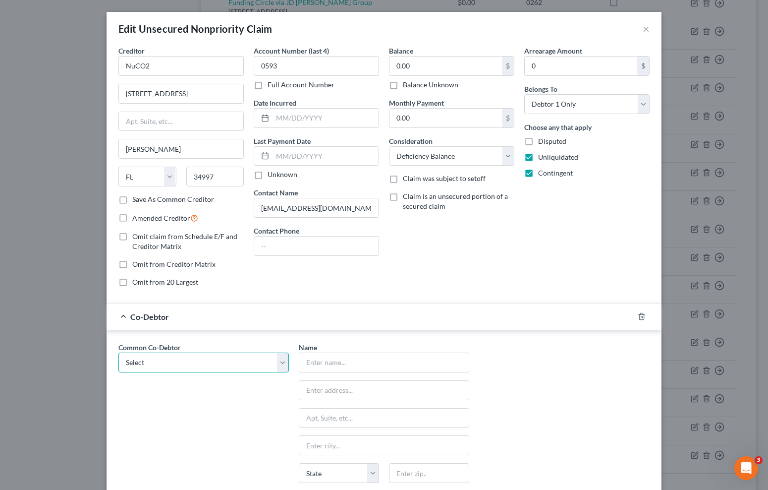
select select "0"
type input "Pizza Bakers on [PERSON_NAME], LLC"
type input "[STREET_ADDRESS][PERSON_NAME]"
type input "[GEOGRAPHIC_DATA]"
select select "10"
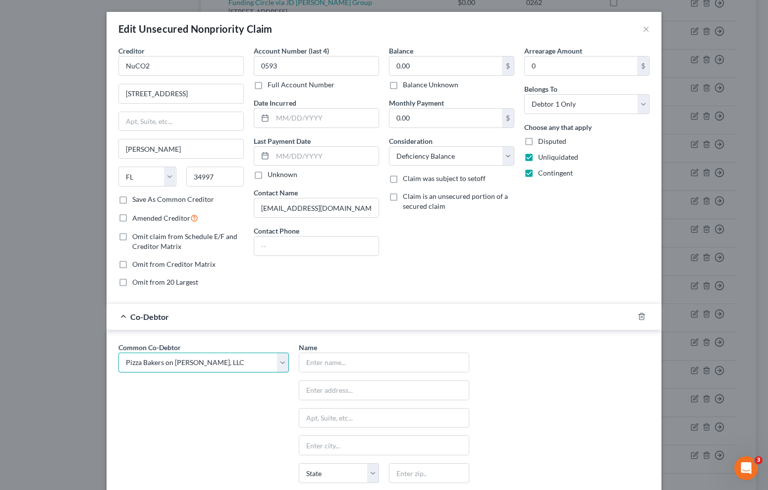
type input "30115"
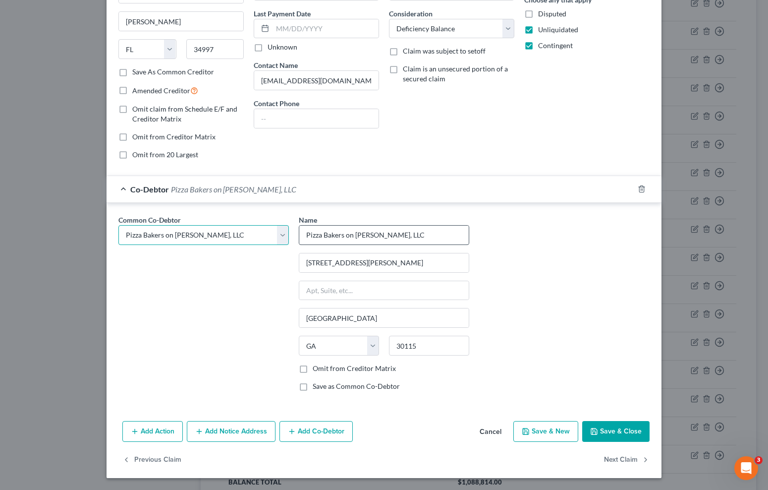
scroll to position [127, 0]
click at [313, 368] on label "Omit from Creditor Matrix" at bounding box center [354, 369] width 83 height 10
click at [317, 368] on input "Omit from Creditor Matrix" at bounding box center [320, 367] width 6 height 6
checkbox input "true"
click at [622, 429] on button "Save & Close" at bounding box center [615, 431] width 67 height 21
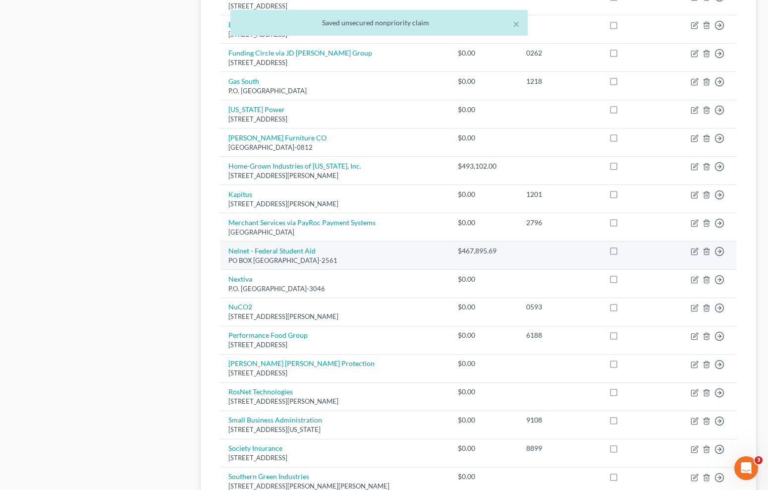
scroll to position [481, 0]
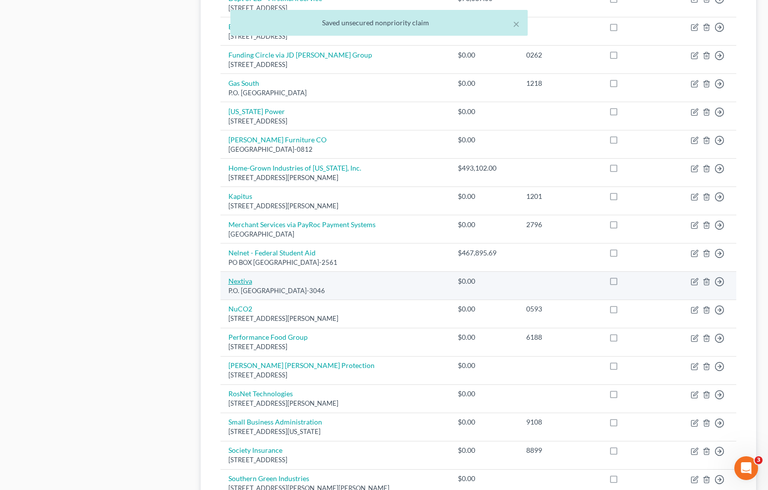
click at [244, 277] on link "Nextiva" at bounding box center [241, 281] width 24 height 8
select select "9"
select select "20"
select select "2"
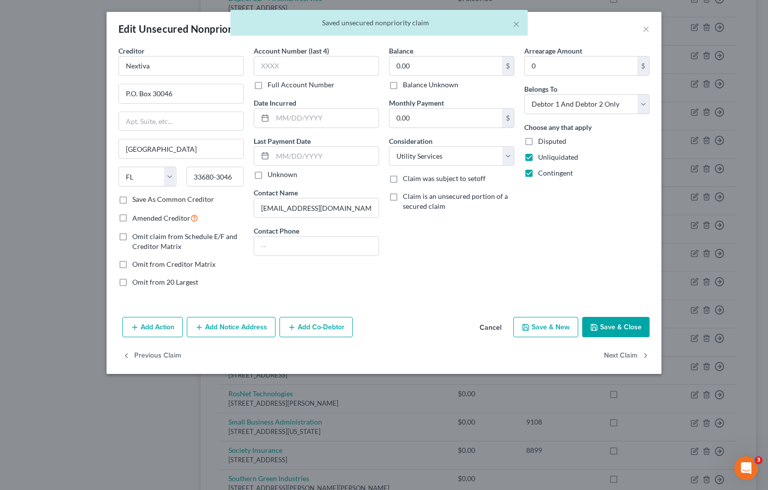
click at [334, 319] on button "Add Co-Debtor" at bounding box center [316, 327] width 73 height 21
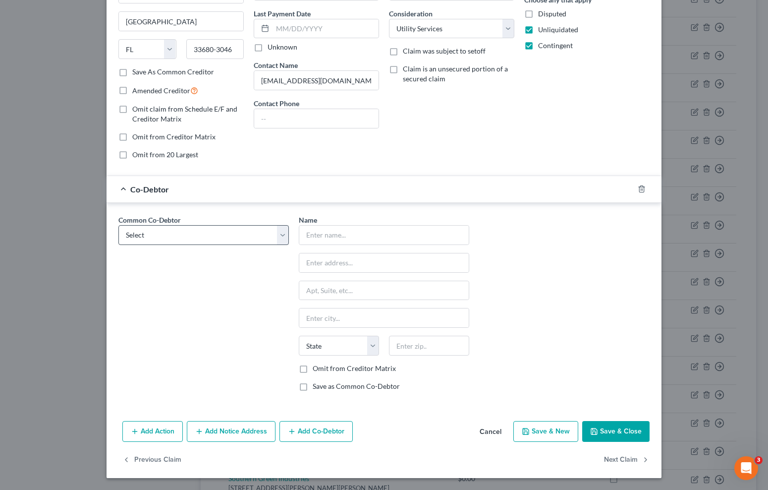
scroll to position [127, 0]
select select "0"
type input "Pizza Bakers on [PERSON_NAME], LLC"
type input "[STREET_ADDRESS][PERSON_NAME]"
type input "[GEOGRAPHIC_DATA]"
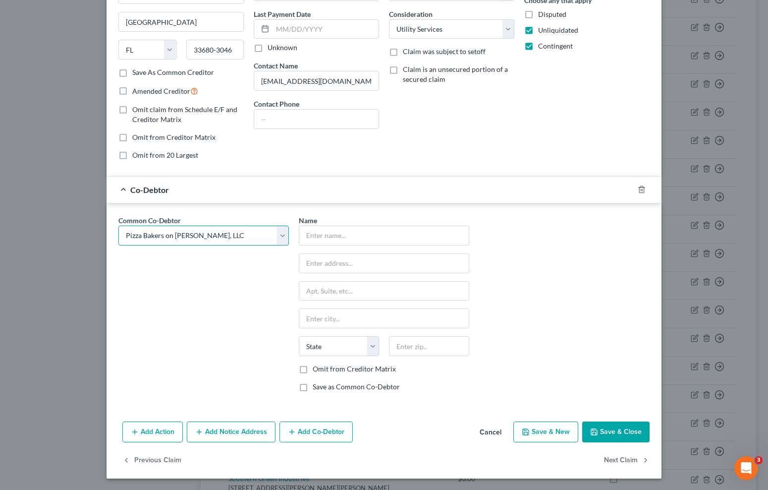
select select "10"
type input "30115"
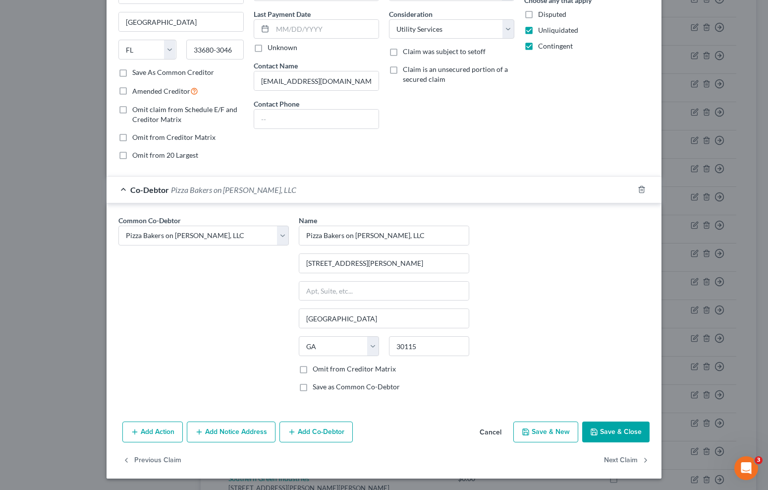
click at [313, 368] on label "Omit from Creditor Matrix" at bounding box center [354, 369] width 83 height 10
click at [317, 368] on input "Omit from Creditor Matrix" at bounding box center [320, 367] width 6 height 6
checkbox input "true"
click at [621, 429] on button "Save & Close" at bounding box center [615, 431] width 67 height 21
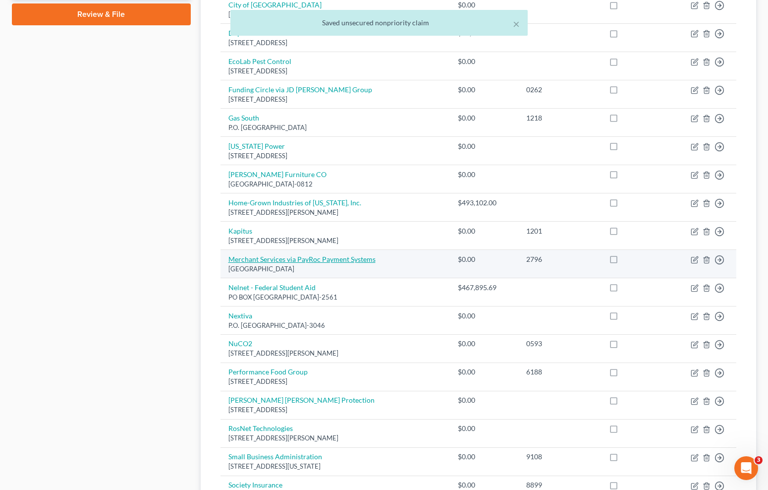
scroll to position [434, 0]
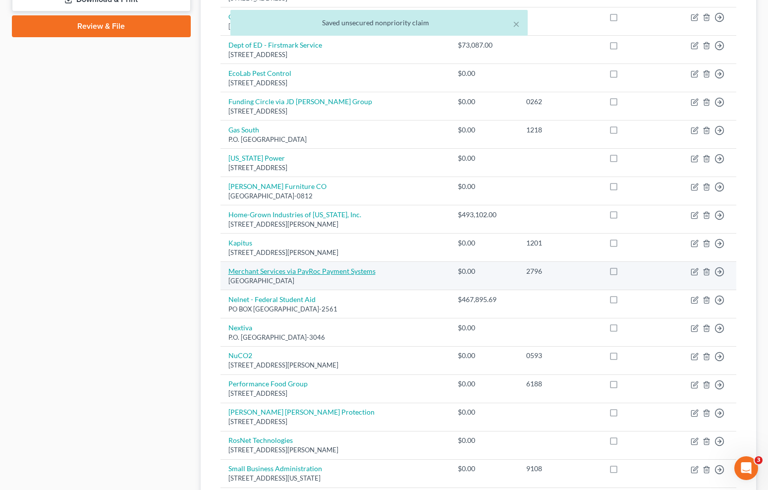
click at [282, 267] on link "Merchant Services via PayRoc Payment Systems" at bounding box center [302, 271] width 147 height 8
select select "14"
select select "4"
select select "0"
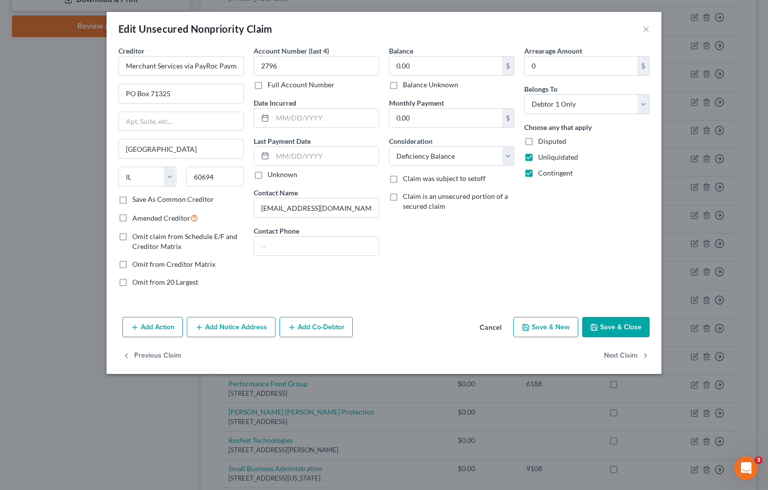
click at [316, 328] on button "Add Co-Debtor" at bounding box center [316, 327] width 73 height 21
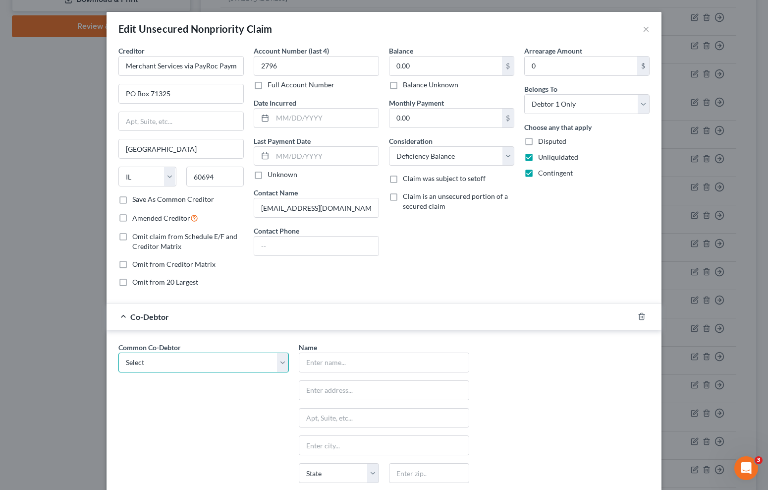
select select "0"
type input "Pizza Bakers on [PERSON_NAME], LLC"
type input "[STREET_ADDRESS][PERSON_NAME]"
type input "[GEOGRAPHIC_DATA]"
select select "10"
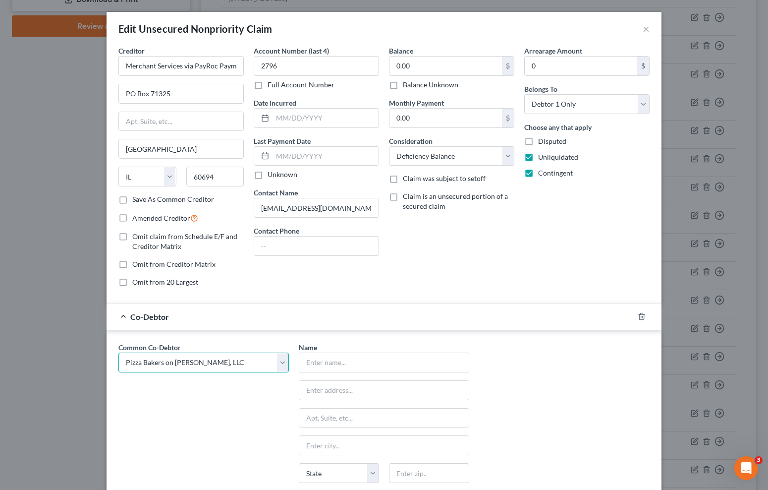
type input "30115"
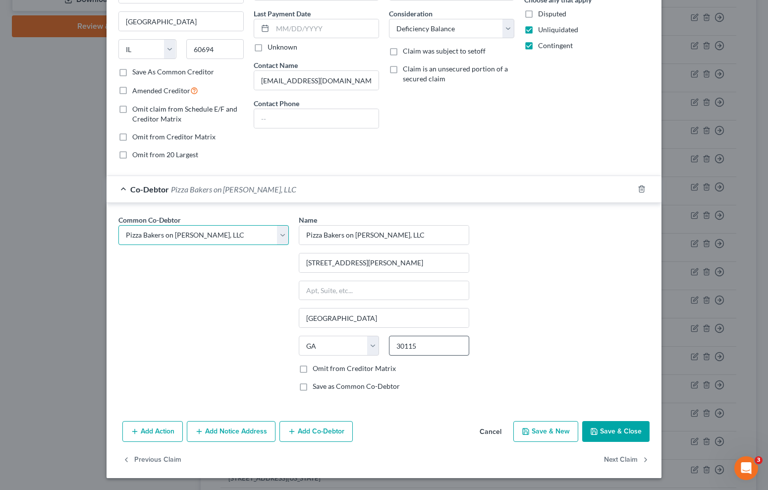
scroll to position [127, 0]
click at [313, 367] on label "Omit from Creditor Matrix" at bounding box center [354, 369] width 83 height 10
click at [317, 367] on input "Omit from Creditor Matrix" at bounding box center [320, 367] width 6 height 6
checkbox input "true"
click at [624, 429] on button "Save & Close" at bounding box center [615, 431] width 67 height 21
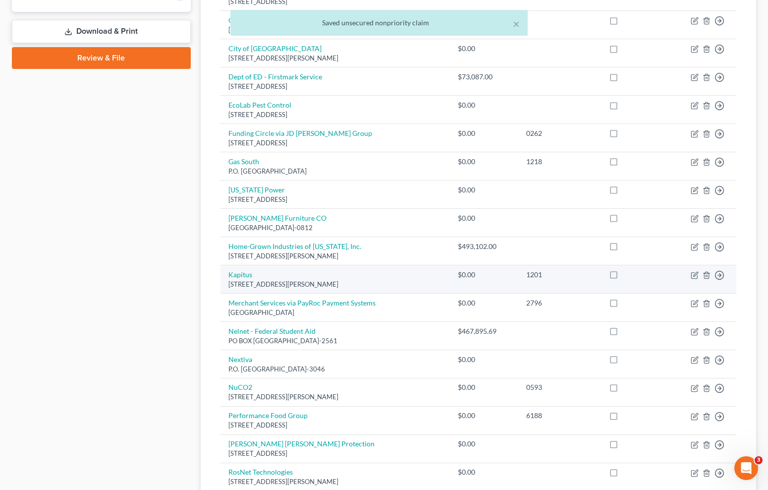
scroll to position [402, 0]
click at [244, 271] on link "Kapitus" at bounding box center [241, 275] width 24 height 8
select select "48"
select select "14"
select select "0"
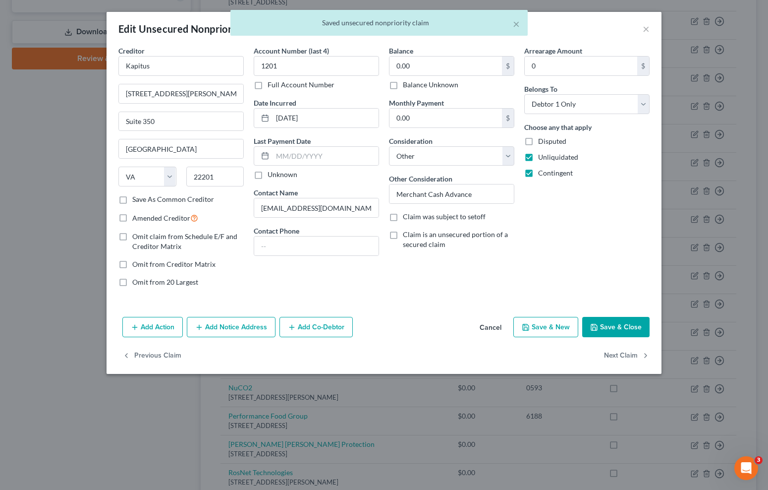
click at [302, 318] on button "Add Co-Debtor" at bounding box center [316, 327] width 73 height 21
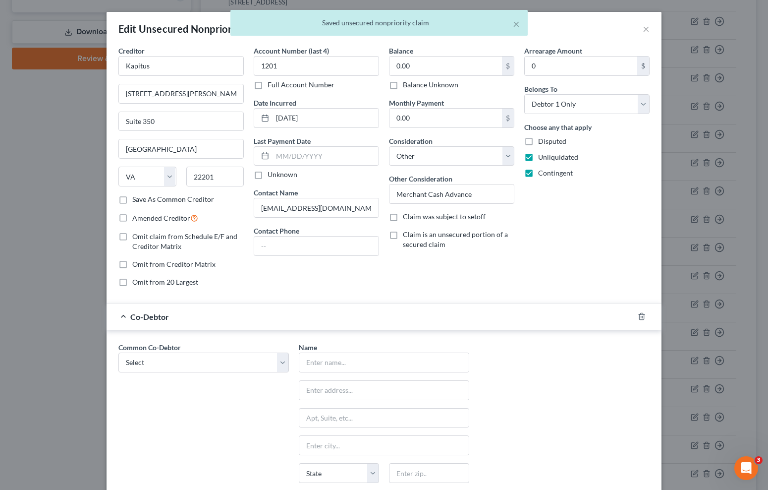
click at [290, 366] on div "Common Co-Debtor Select Pizza Bakers on [PERSON_NAME], LLC" at bounding box center [204, 434] width 180 height 184
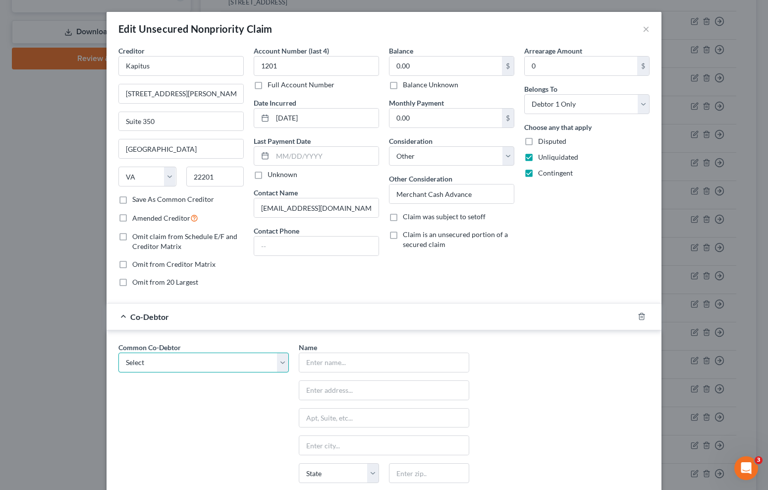
select select "0"
type input "Pizza Bakers on [PERSON_NAME], LLC"
type input "[STREET_ADDRESS][PERSON_NAME]"
type input "[GEOGRAPHIC_DATA]"
select select "10"
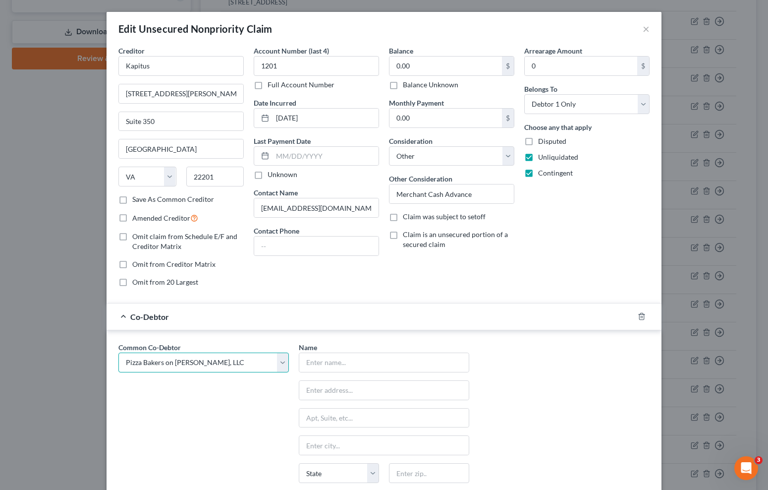
type input "30115"
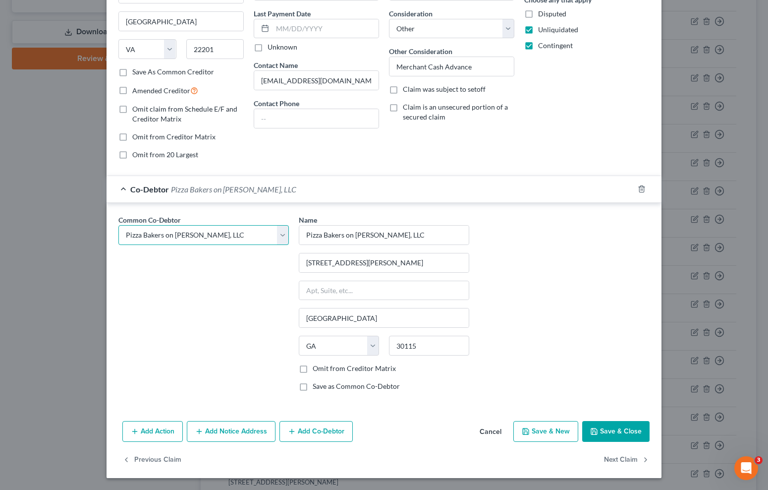
scroll to position [127, 0]
click at [313, 369] on label "Omit from Creditor Matrix" at bounding box center [354, 369] width 83 height 10
click at [317, 369] on input "Omit from Creditor Matrix" at bounding box center [320, 367] width 6 height 6
checkbox input "true"
click at [607, 430] on button "Save & Close" at bounding box center [615, 431] width 67 height 21
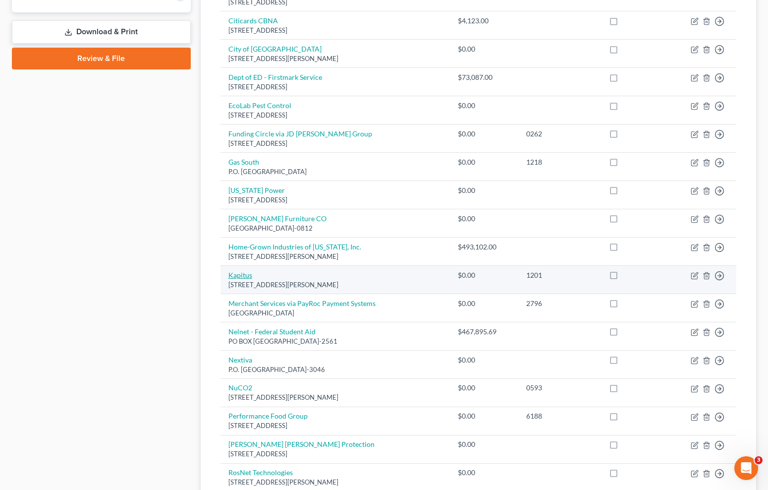
click at [240, 272] on link "Kapitus" at bounding box center [241, 275] width 24 height 8
select select "48"
select select "14"
select select "0"
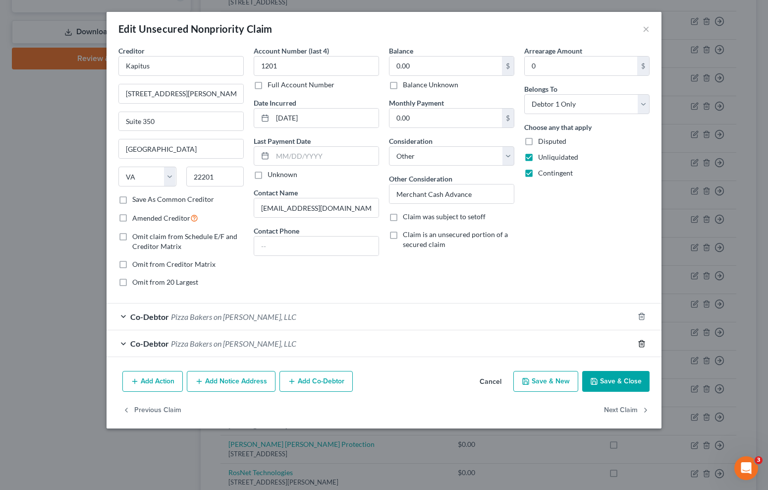
click at [643, 342] on polyline "button" at bounding box center [642, 342] width 6 height 0
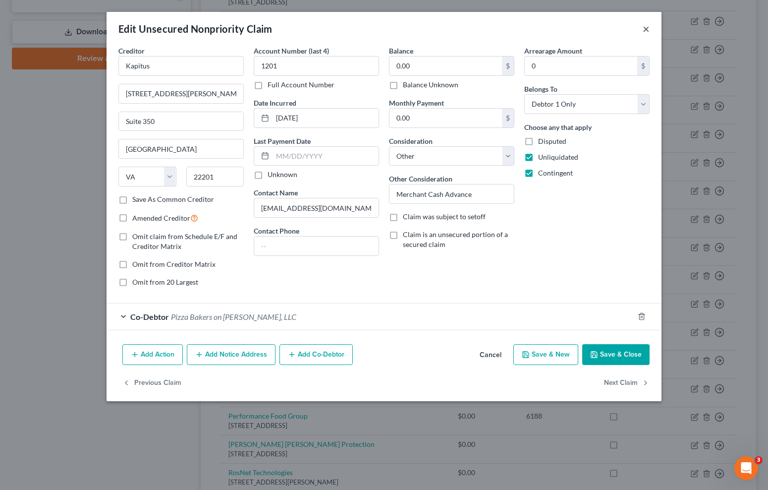
click at [646, 25] on button "×" at bounding box center [646, 29] width 7 height 12
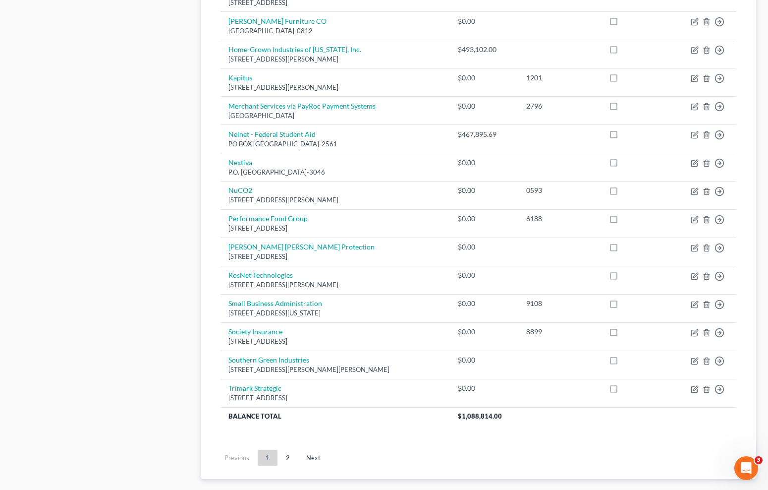
scroll to position [618, 0]
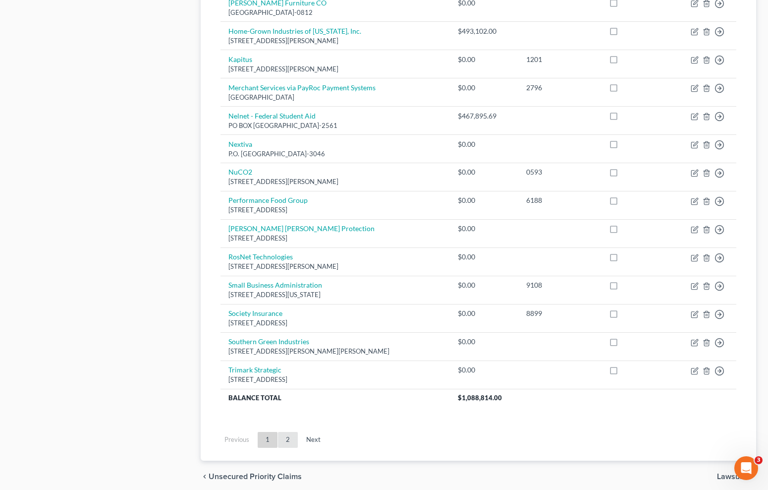
click at [285, 432] on link "2" at bounding box center [288, 440] width 20 height 16
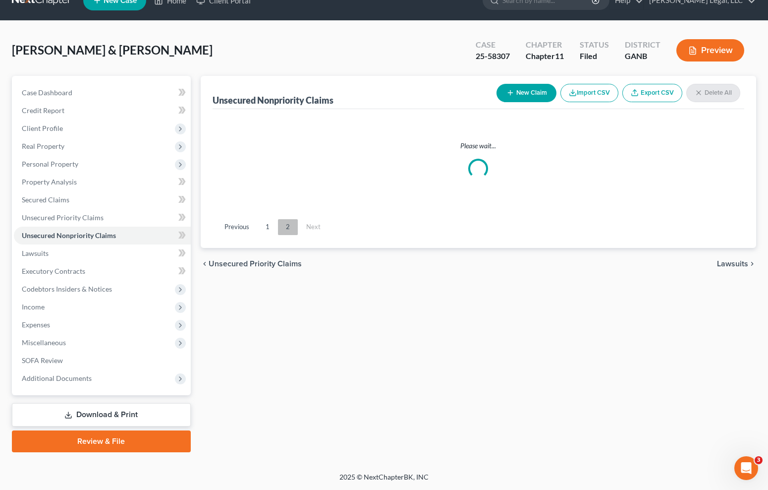
scroll to position [19, 0]
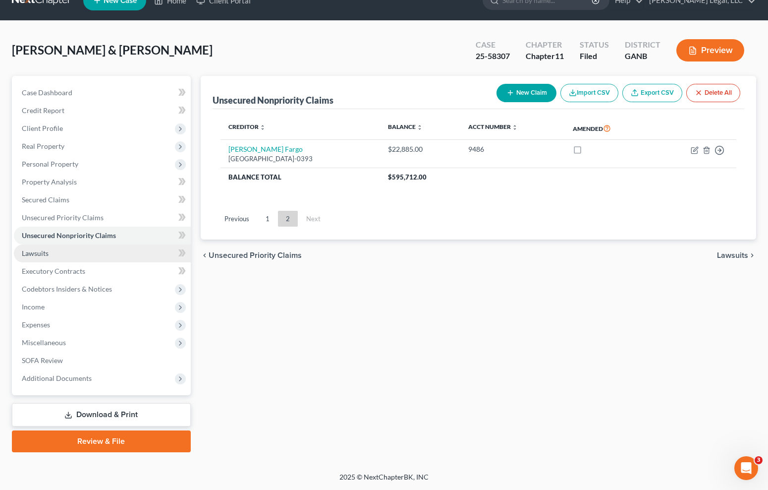
click at [76, 252] on link "Lawsuits" at bounding box center [102, 253] width 177 height 18
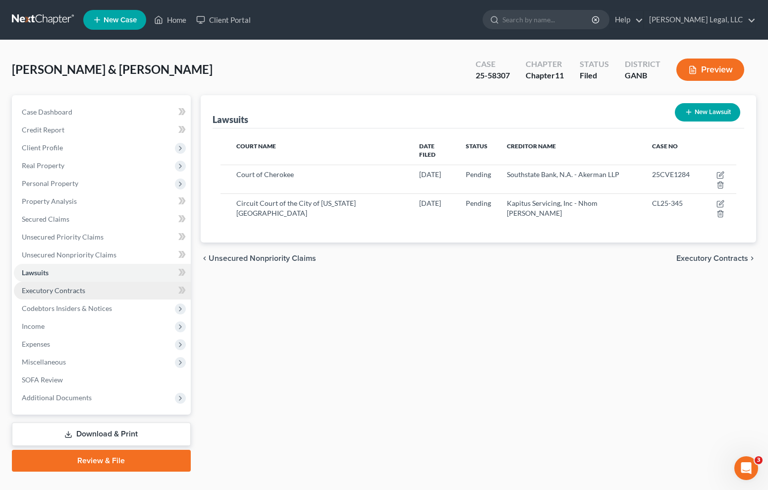
click at [70, 290] on span "Executory Contracts" at bounding box center [53, 290] width 63 height 8
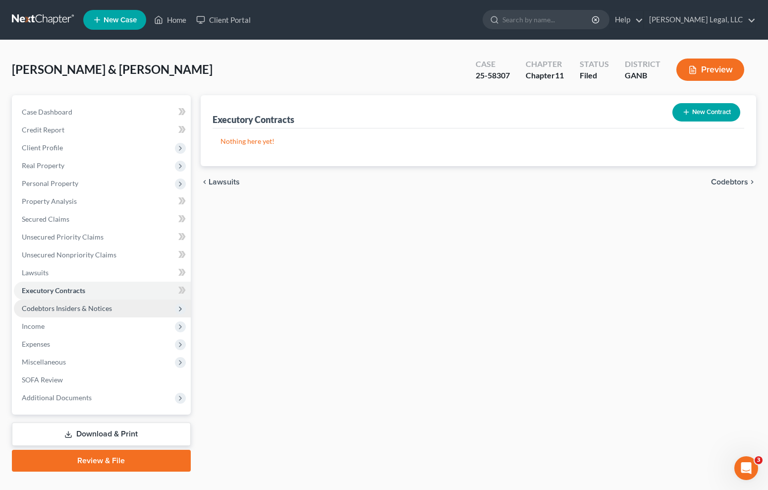
click at [78, 313] on span "Codebtors Insiders & Notices" at bounding box center [102, 308] width 177 height 18
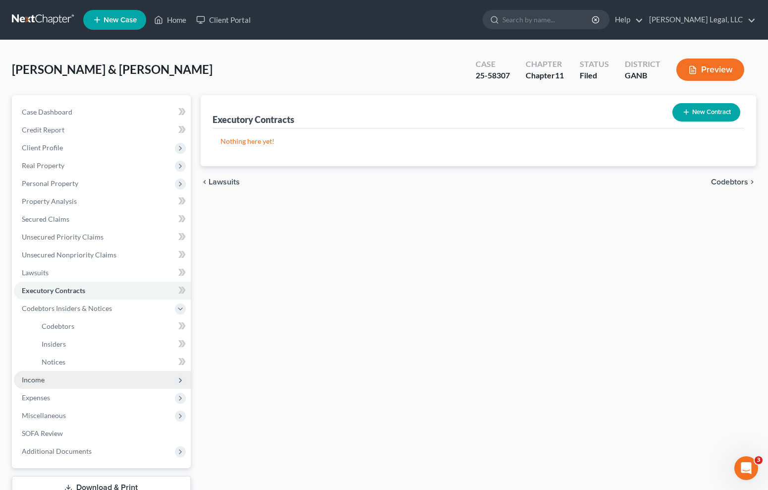
click at [82, 384] on span "Income" at bounding box center [102, 380] width 177 height 18
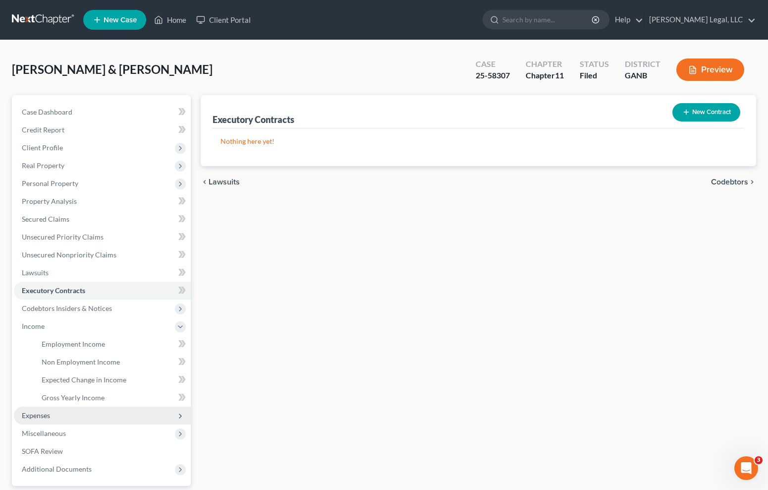
click at [63, 418] on span "Expenses" at bounding box center [102, 415] width 177 height 18
